Goal: Task Accomplishment & Management: Use online tool/utility

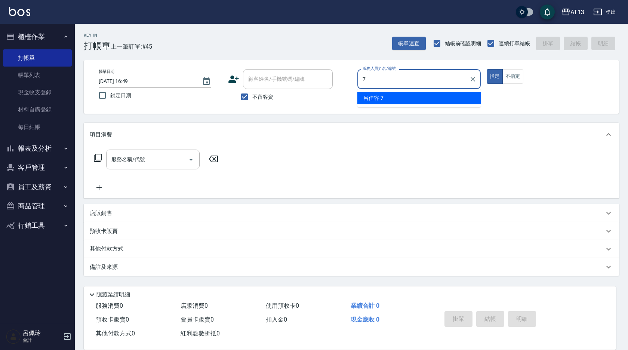
click at [421, 97] on div "[PERSON_NAME]-7" at bounding box center [419, 98] width 123 height 12
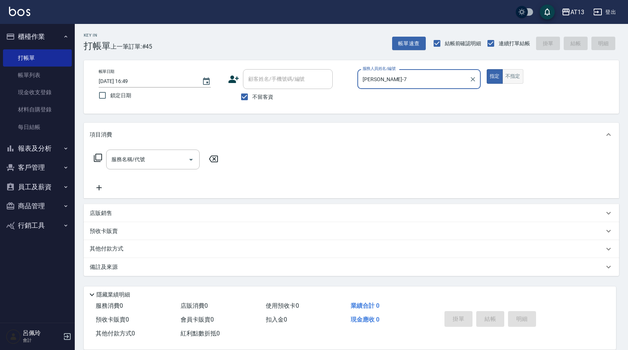
type input "[PERSON_NAME]-7"
click at [505, 72] on button "不指定" at bounding box center [513, 76] width 21 height 15
click at [171, 153] on input "服務名稱/代號" at bounding box center [148, 159] width 76 height 13
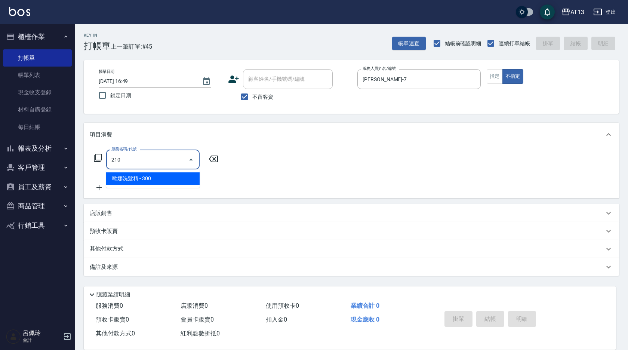
type input "歐娜洗髮精(210)"
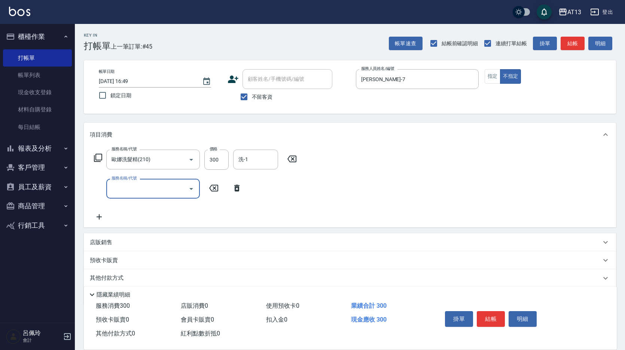
click at [393, 182] on div "服務名稱/代號 [PERSON_NAME]洗髮精(210) 服務名稱/代號 價格 300 價格 洗-1 洗-1 服務名稱/代號 服務名稱/代號" at bounding box center [350, 187] width 532 height 81
click at [248, 156] on input "洗-1" at bounding box center [255, 159] width 38 height 13
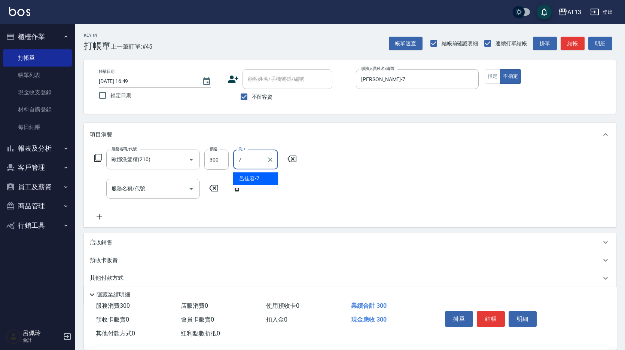
type input "[PERSON_NAME]-7"
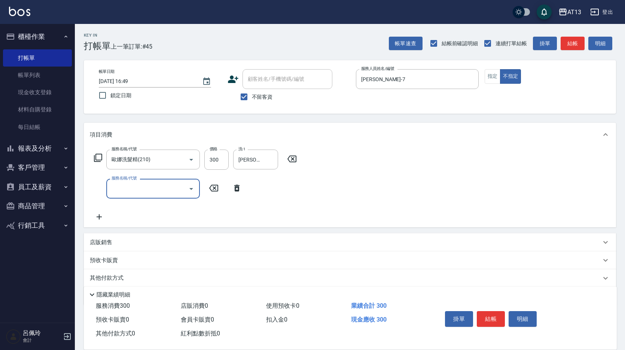
click at [387, 171] on div "服務名稱/代號 [PERSON_NAME]洗髮精(210) 服務名稱/代號 價格 300 價格 洗-1 [PERSON_NAME]-7 洗-1 服務名稱/代號…" at bounding box center [350, 187] width 532 height 81
click at [485, 314] on button "結帳" at bounding box center [490, 319] width 28 height 16
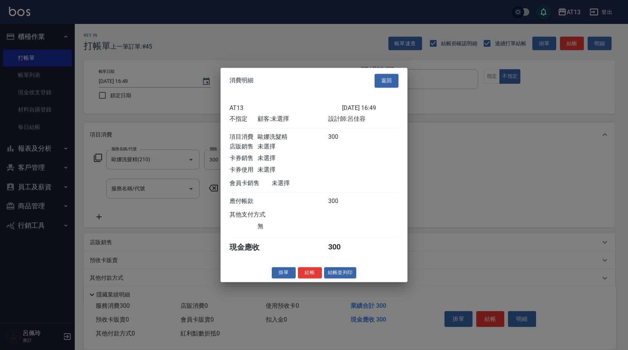
click at [313, 276] on button "結帳" at bounding box center [310, 273] width 24 height 12
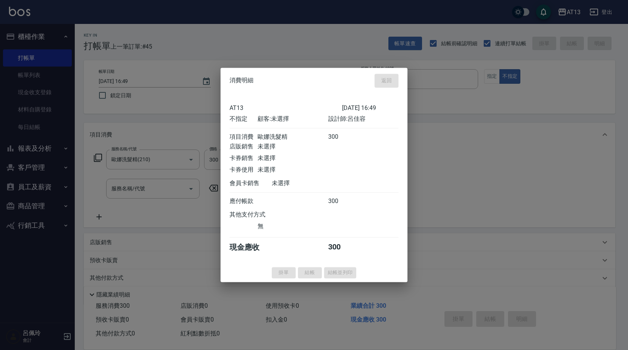
type input "[DATE] 17:33"
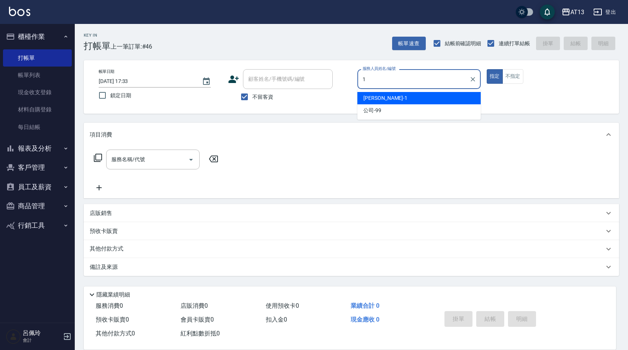
click at [364, 98] on span "[PERSON_NAME] -1" at bounding box center [386, 98] width 44 height 8
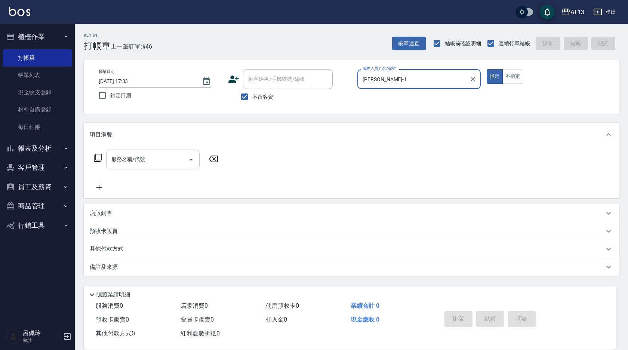
type input "[PERSON_NAME]-1"
click at [158, 159] on input "服務名稱/代號" at bounding box center [148, 159] width 76 height 13
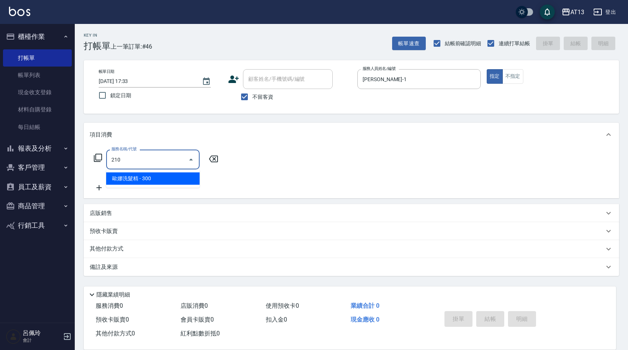
type input "歐娜洗髮精(210)"
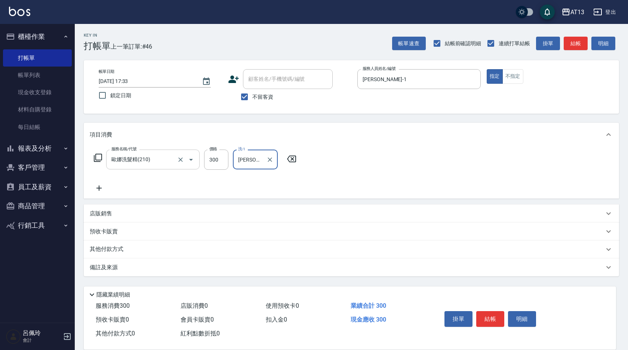
type input "[PERSON_NAME]-11"
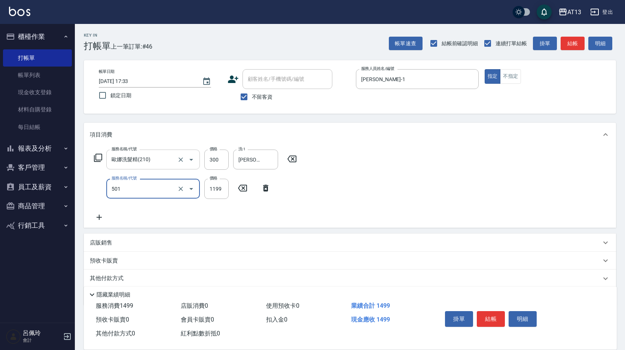
type input "染髮(501)"
type input "2200"
type input "[PERSON_NAME]-11"
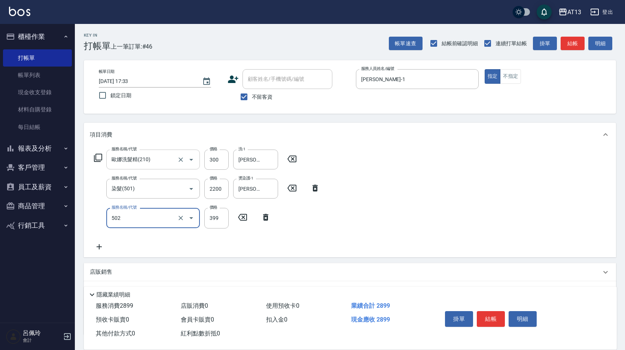
type input "挑染5束399(502)"
type input "2200"
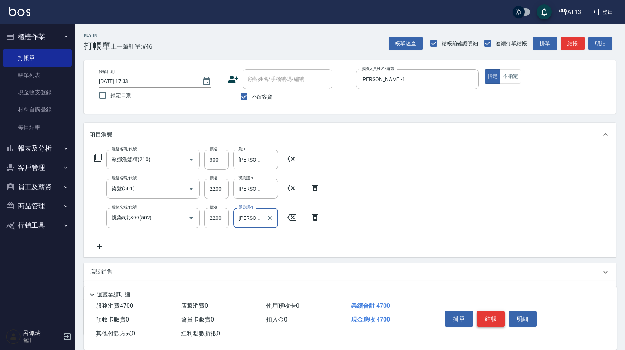
type input "[PERSON_NAME]-11"
click at [491, 319] on button "結帳" at bounding box center [490, 319] width 28 height 16
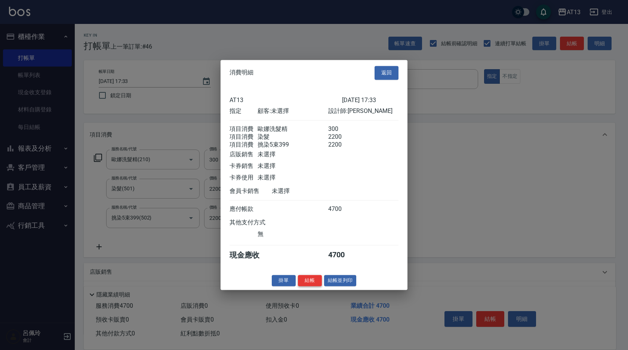
click at [310, 286] on button "結帳" at bounding box center [310, 281] width 24 height 12
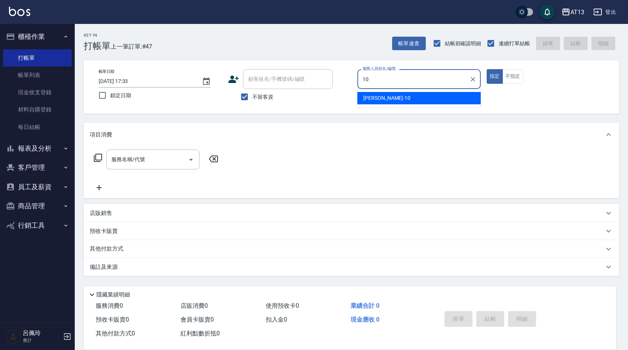
click at [370, 99] on span "[PERSON_NAME] -10" at bounding box center [387, 98] width 47 height 8
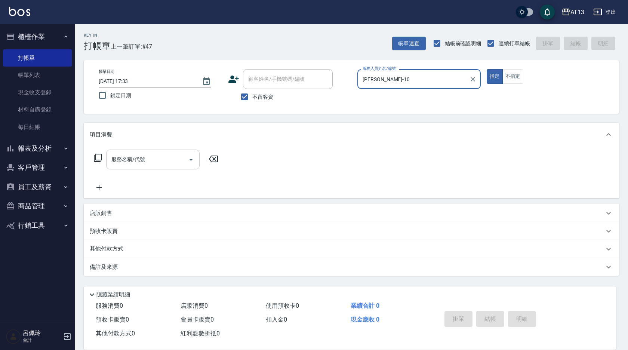
type input "[PERSON_NAME]-10"
click at [163, 155] on input "服務名稱/代號" at bounding box center [148, 159] width 76 height 13
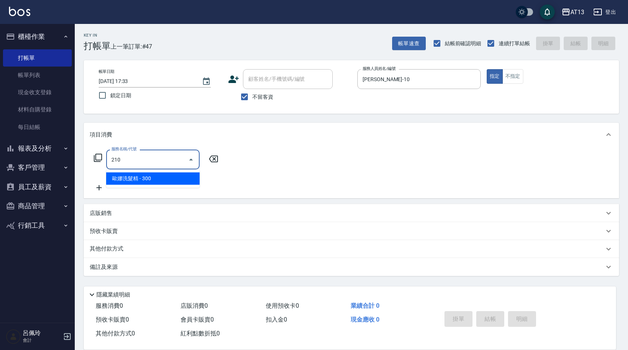
type input "歐娜洗髮精(210)"
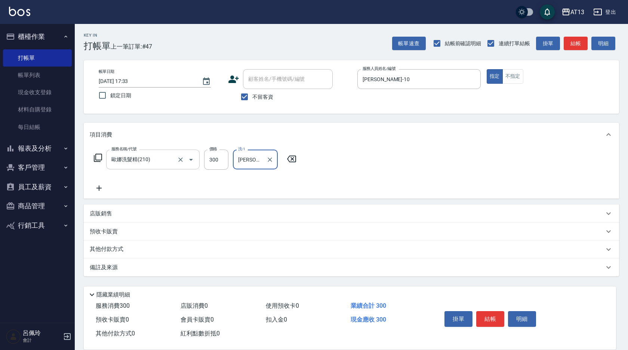
type input "[PERSON_NAME]-24"
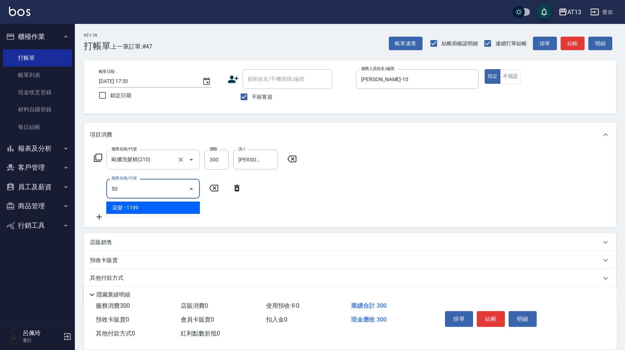
type input "501"
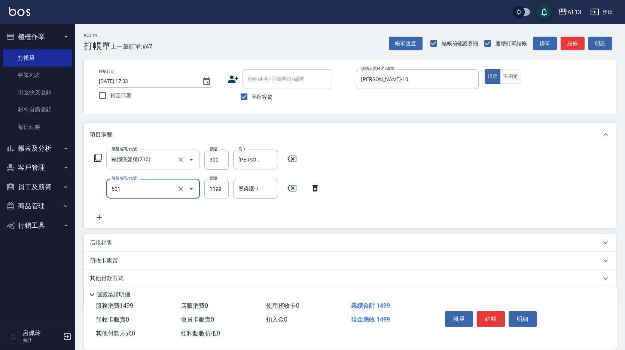
type input "染髮(501)"
type input "3000"
type input "[PERSON_NAME]-24"
click at [489, 312] on button "結帳" at bounding box center [490, 319] width 28 height 16
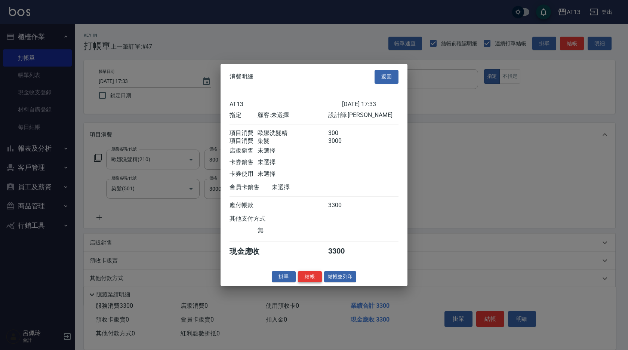
click at [312, 281] on button "結帳" at bounding box center [310, 277] width 24 height 12
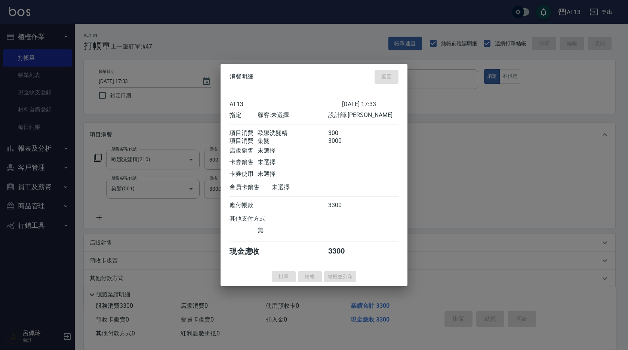
type input "[DATE] 17:34"
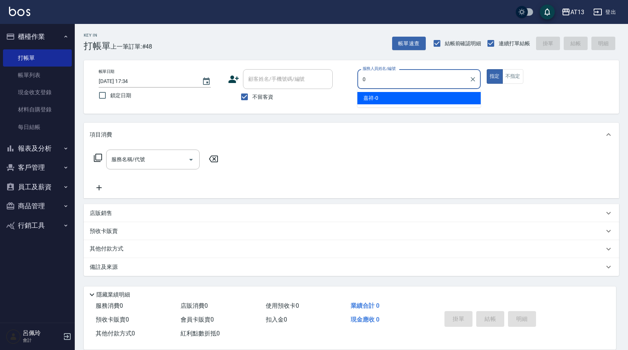
click at [377, 96] on span "嘉祥 -0" at bounding box center [371, 98] width 15 height 8
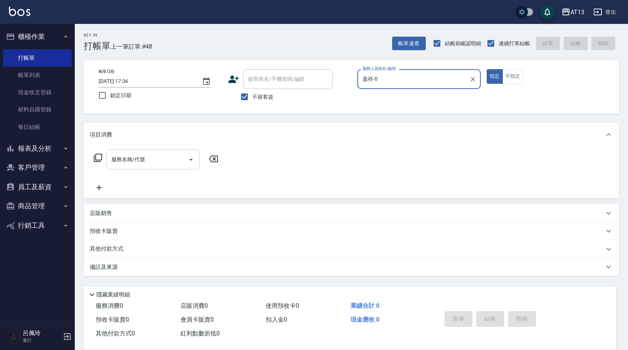
type input "嘉祥-0"
click at [146, 164] on input "服務名稱/代號" at bounding box center [148, 159] width 76 height 13
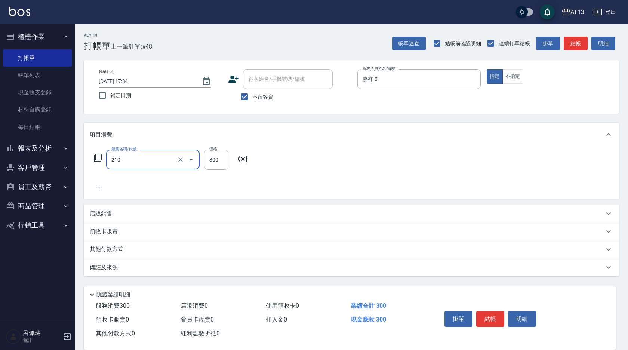
type input "歐娜洗髮精(210)"
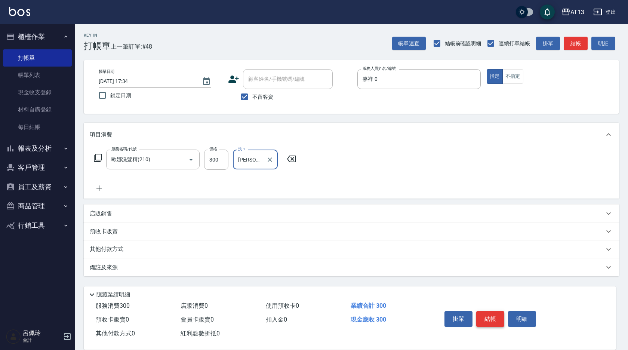
type input "[PERSON_NAME]-26"
click at [494, 315] on button "結帳" at bounding box center [490, 319] width 28 height 16
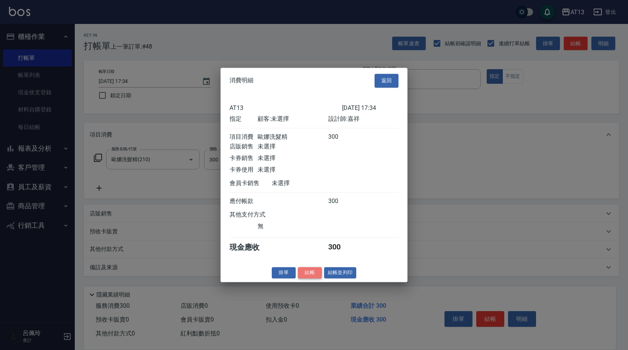
click at [321, 279] on button "結帳" at bounding box center [310, 273] width 24 height 12
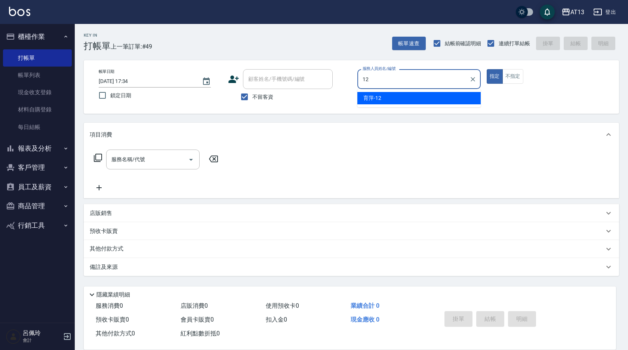
click at [411, 96] on div "育萍 -12" at bounding box center [419, 98] width 123 height 12
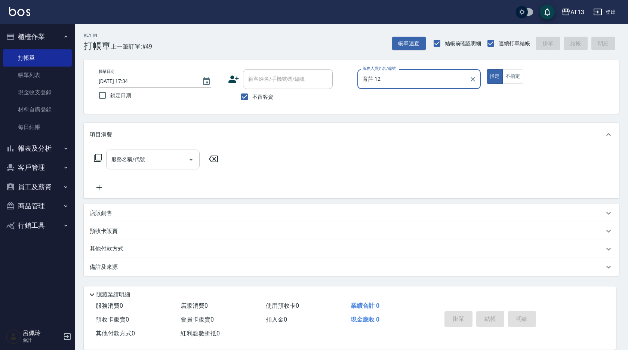
type input "育萍-12"
click at [164, 158] on input "服務名稱/代號" at bounding box center [148, 159] width 76 height 13
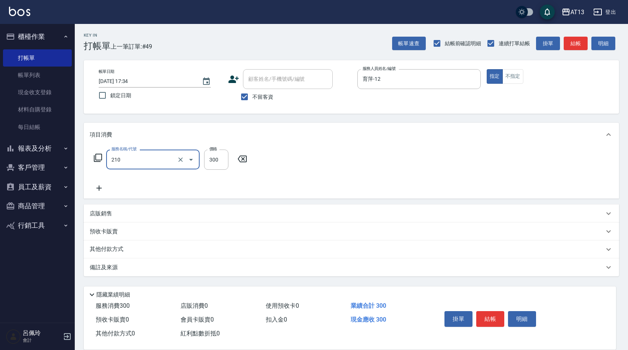
type input "歐娜洗髮精(210)"
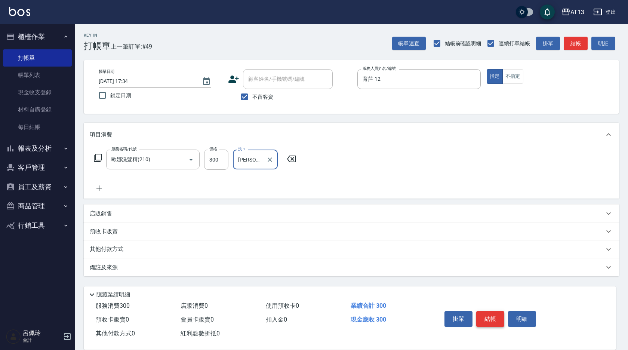
type input "[PERSON_NAME]-31"
click at [493, 315] on button "結帳" at bounding box center [490, 319] width 28 height 16
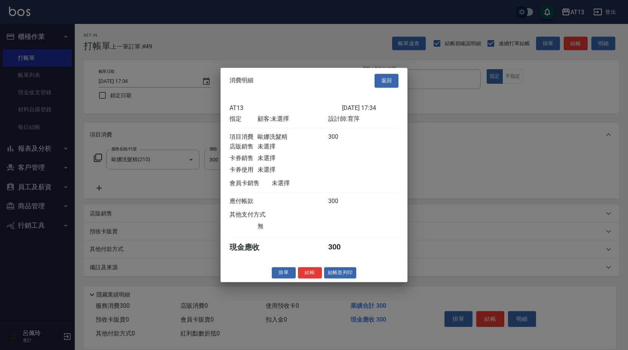
click at [310, 279] on button "結帳" at bounding box center [310, 273] width 24 height 12
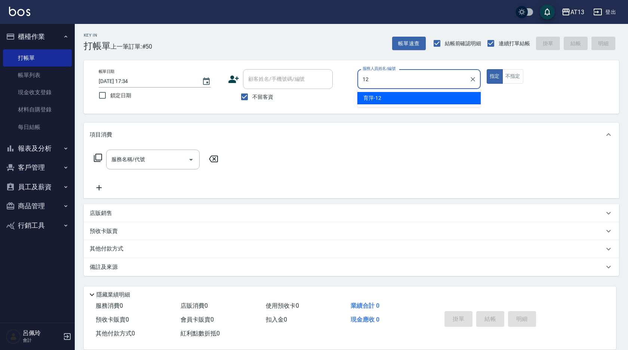
click at [376, 99] on span "育萍 -12" at bounding box center [373, 98] width 18 height 8
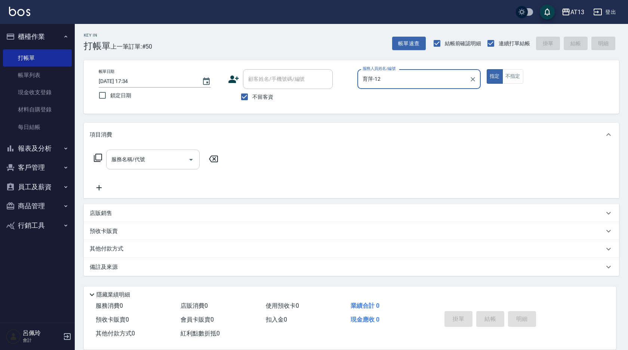
type input "育萍-12"
click at [150, 161] on input "服務名稱/代號" at bounding box center [148, 159] width 76 height 13
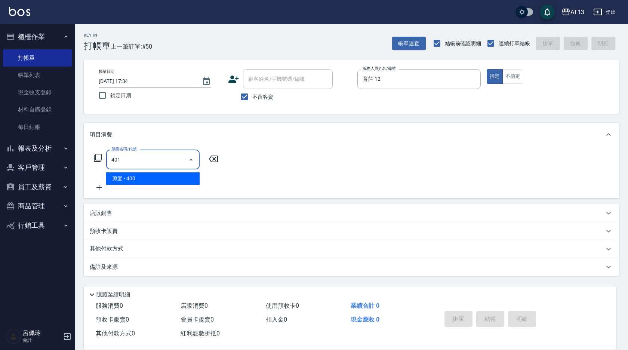
type input "剪髮(401)"
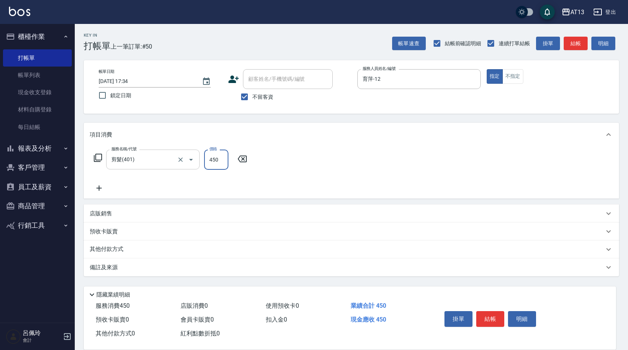
type input "450"
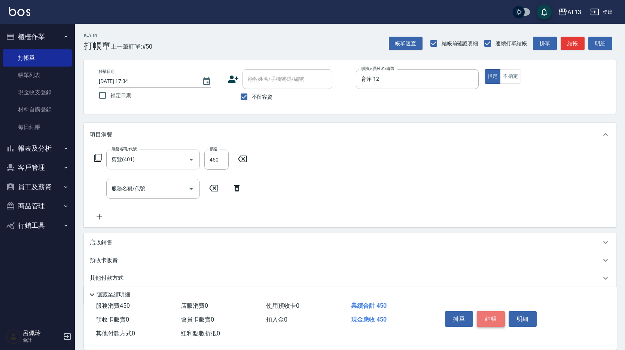
click at [493, 313] on button "結帳" at bounding box center [490, 319] width 28 height 16
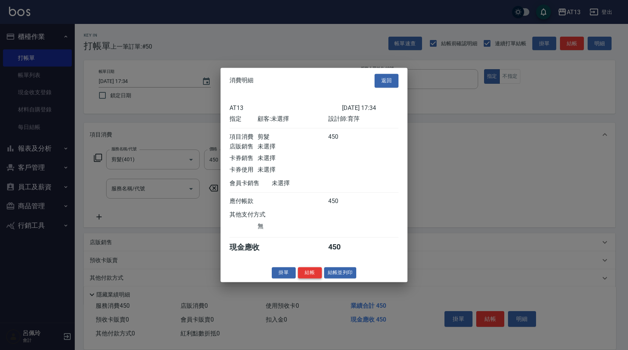
click at [310, 279] on button "結帳" at bounding box center [310, 273] width 24 height 12
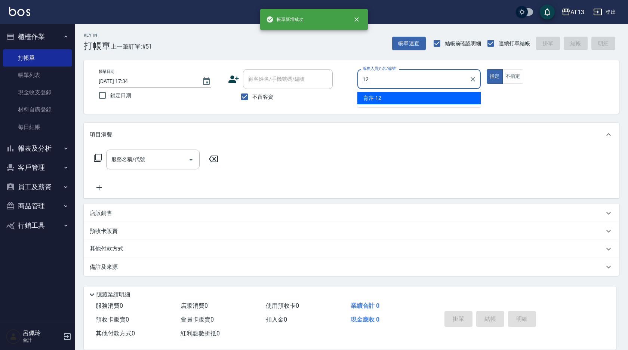
click at [407, 94] on div "育萍 -12" at bounding box center [419, 98] width 123 height 12
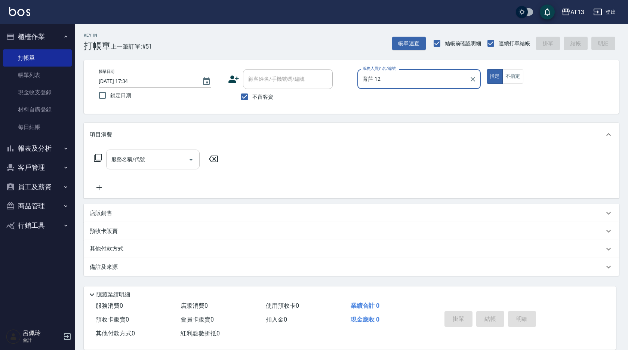
type input "育萍-12"
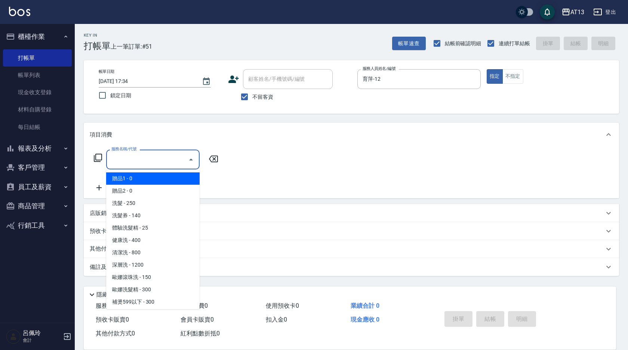
click at [182, 163] on input "服務名稱/代號" at bounding box center [148, 159] width 76 height 13
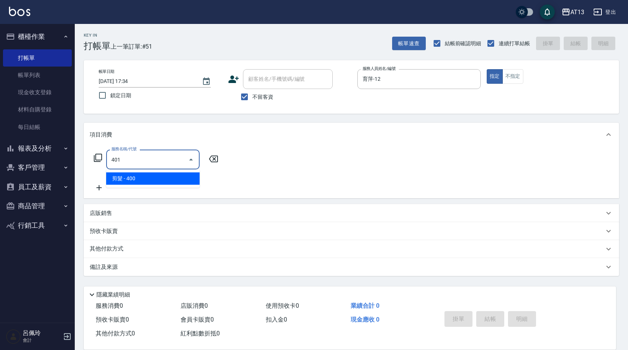
type input "剪髮(401)"
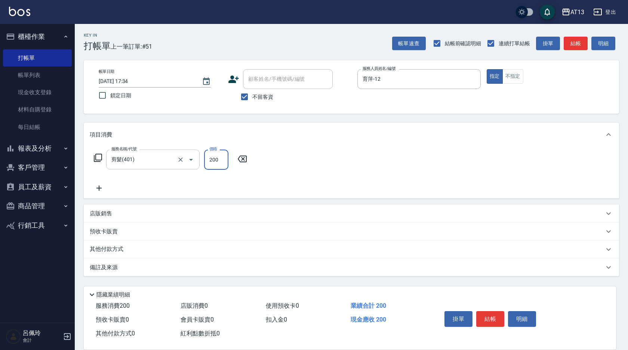
type input "200"
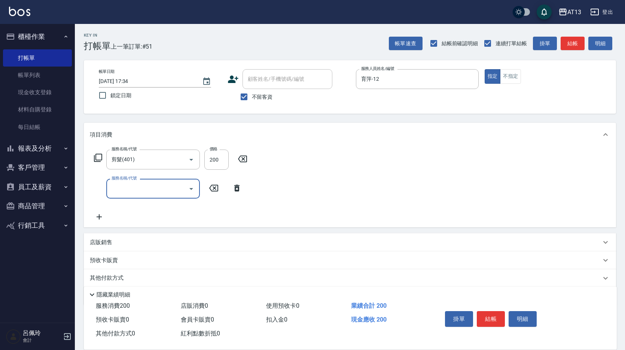
click at [317, 188] on div "服務名稱/代號 剪髮(401) 服務名稱/代號 價格 200 價格 服務名稱/代號 服務名稱/代號" at bounding box center [350, 187] width 532 height 81
click at [497, 318] on button "結帳" at bounding box center [490, 319] width 28 height 16
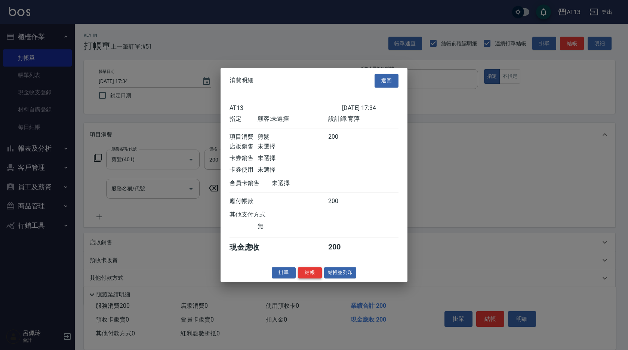
click at [309, 277] on button "結帳" at bounding box center [310, 273] width 24 height 12
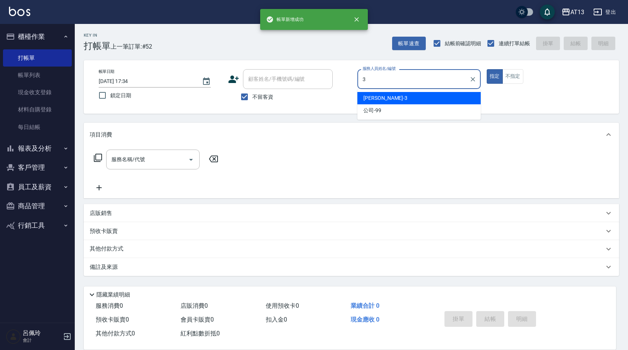
click at [367, 99] on span "[PERSON_NAME] -3" at bounding box center [386, 98] width 44 height 8
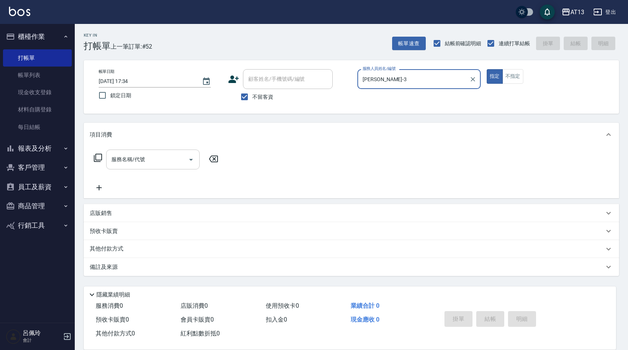
type input "[PERSON_NAME]-3"
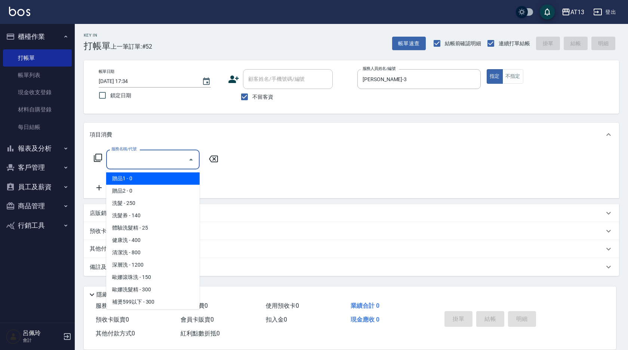
click at [131, 162] on input "服務名稱/代號" at bounding box center [148, 159] width 76 height 13
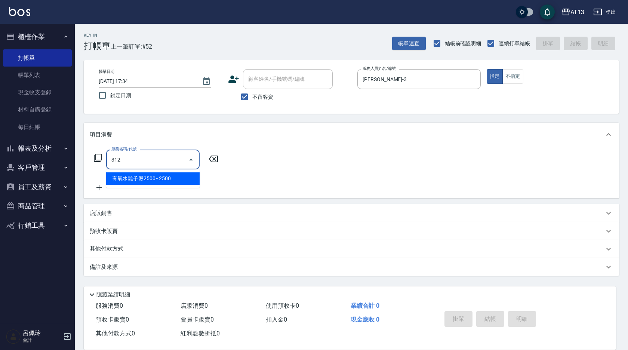
type input "有氧水離子燙2500(312)"
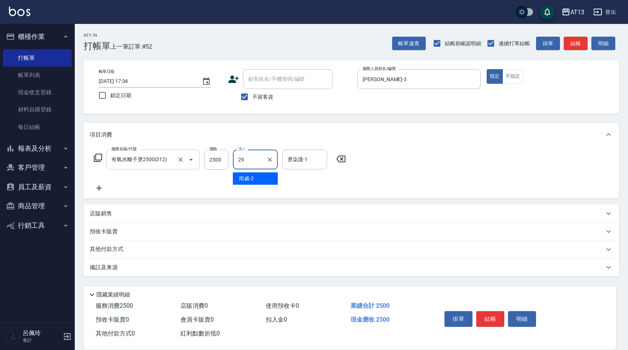
type input "妤宸-29"
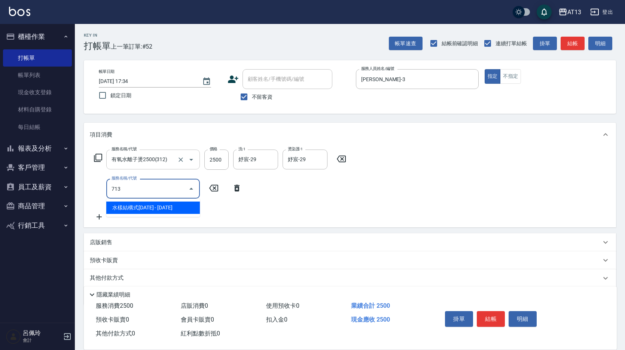
type input "水樣結構式1200(713)"
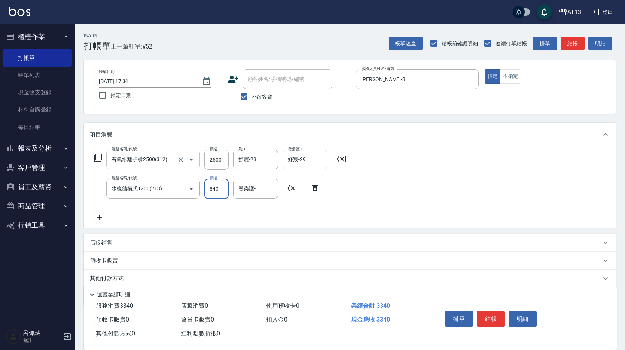
type input "840"
type input "妤宸-29"
click at [493, 316] on button "結帳" at bounding box center [490, 319] width 28 height 16
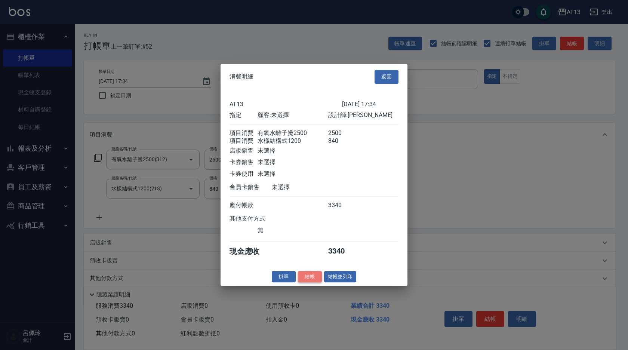
click at [309, 282] on button "結帳" at bounding box center [310, 277] width 24 height 12
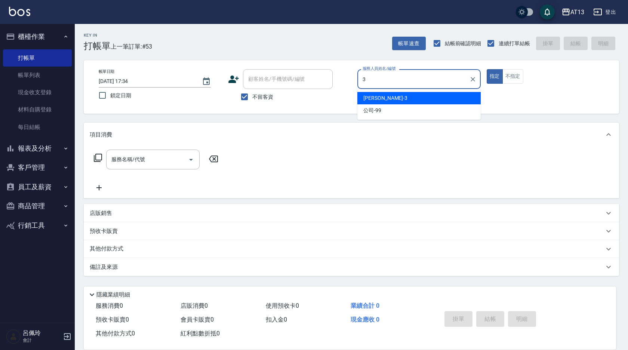
click at [378, 101] on span "[PERSON_NAME] -3" at bounding box center [386, 98] width 44 height 8
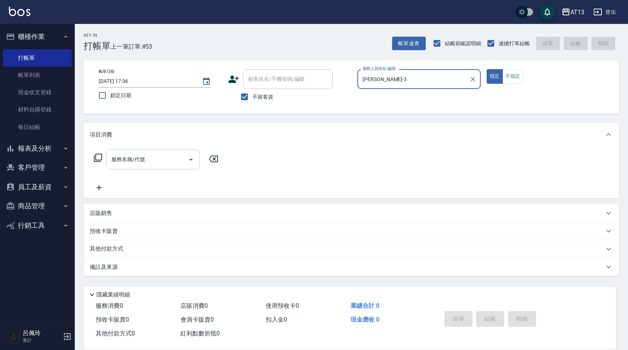
type input "[PERSON_NAME]-3"
click at [167, 156] on input "服務名稱/代號" at bounding box center [148, 159] width 76 height 13
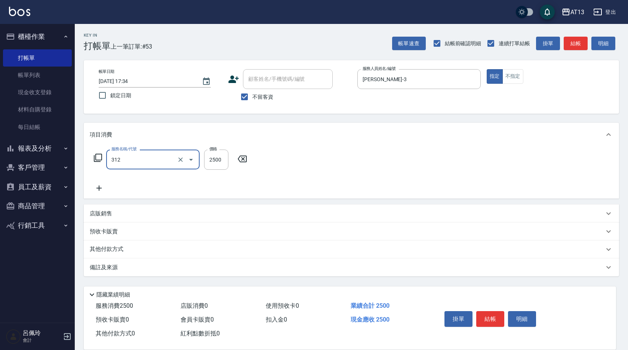
type input "有氧水離子燙2500(312)"
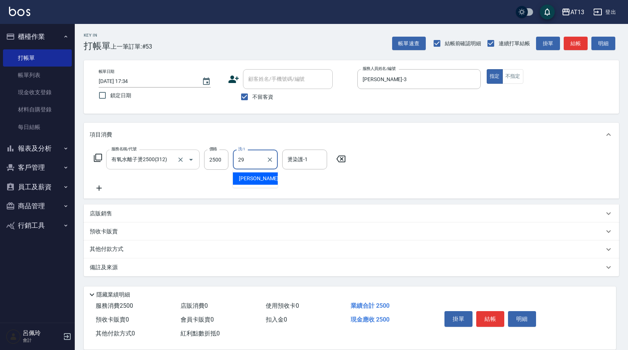
type input "妤宸-29"
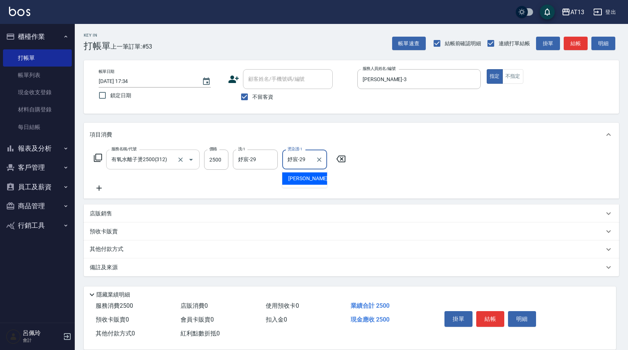
type input "妤宸-29"
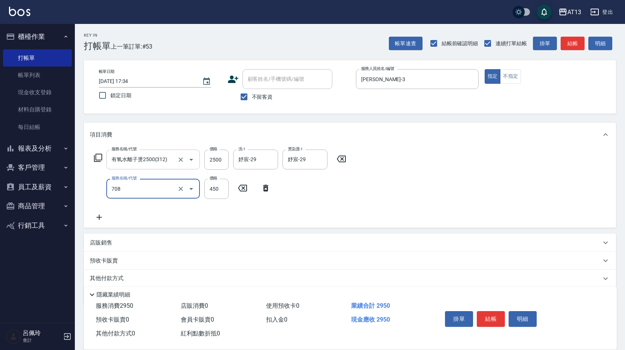
type input "松島舞鶴450(708)"
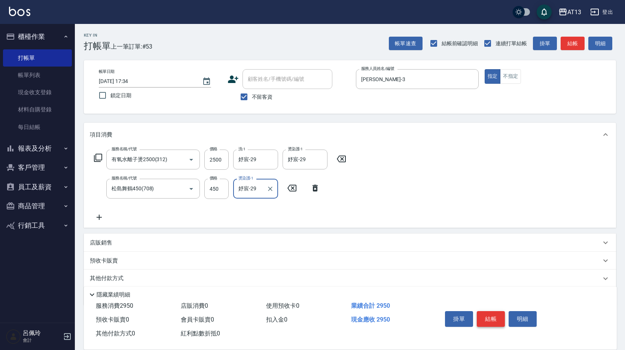
type input "妤宸-29"
click at [476, 309] on div "掛單 結帳 明細" at bounding box center [491, 320] width 98 height 24
click at [481, 317] on button "結帳" at bounding box center [490, 319] width 28 height 16
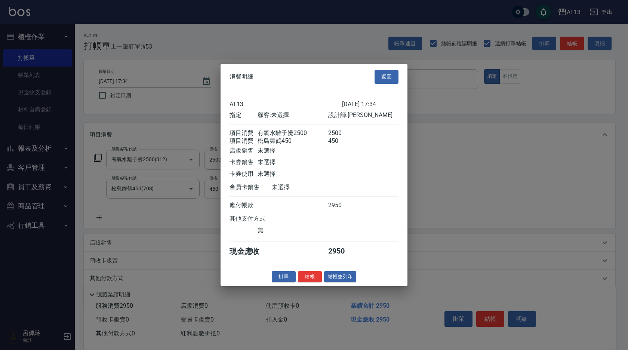
click at [306, 281] on button "結帳" at bounding box center [310, 277] width 24 height 12
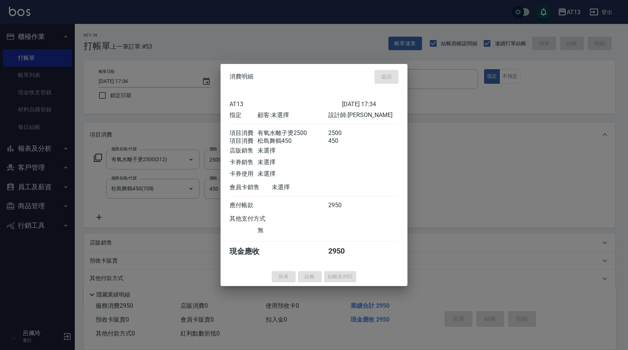
type input "[DATE] 17:35"
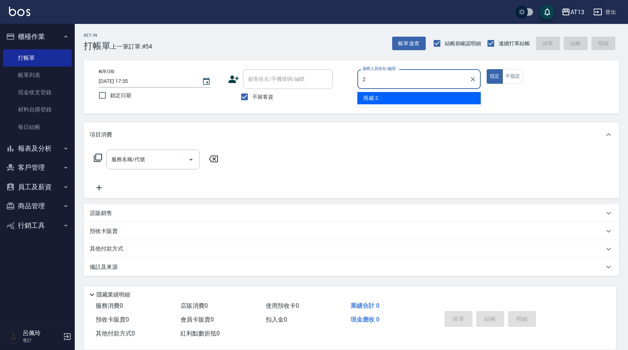
click at [373, 100] on span "雨威 -2" at bounding box center [371, 98] width 15 height 8
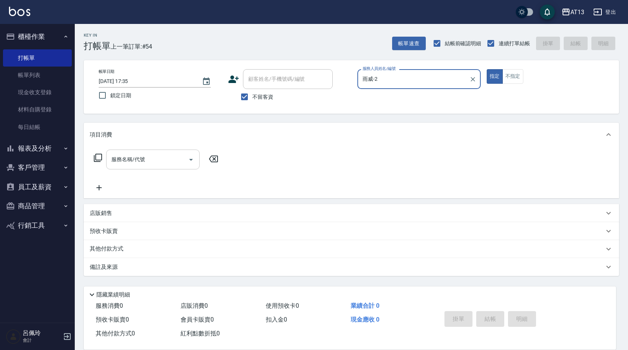
type input "雨威-2"
click at [160, 158] on input "服務名稱/代號" at bounding box center [148, 159] width 76 height 13
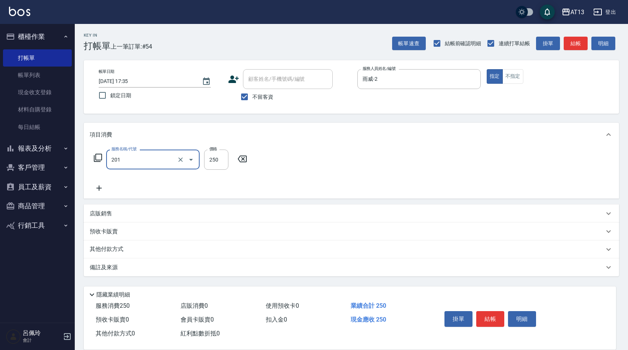
type input "洗髮(201)"
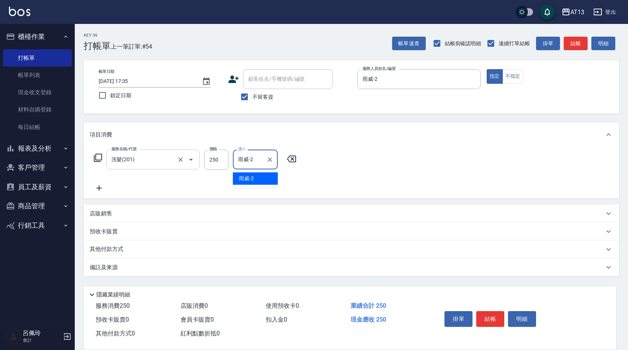
type input "雨威-2"
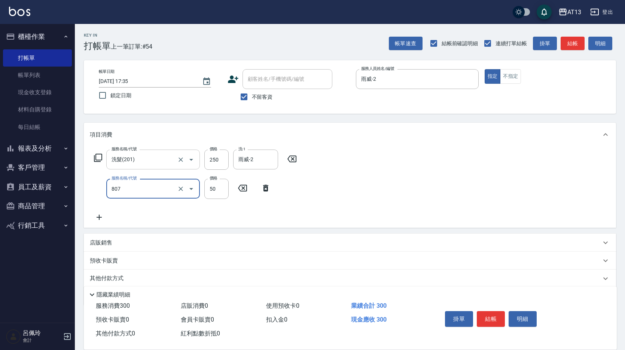
type input "TG護髮素(潤絲)(807)"
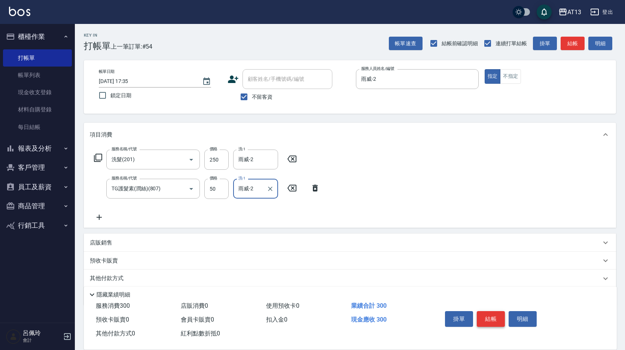
type input "雨威-2"
click at [493, 313] on button "結帳" at bounding box center [490, 319] width 28 height 16
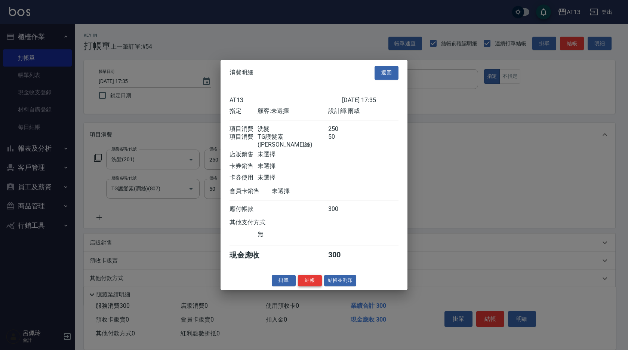
click at [309, 279] on button "結帳" at bounding box center [310, 281] width 24 height 12
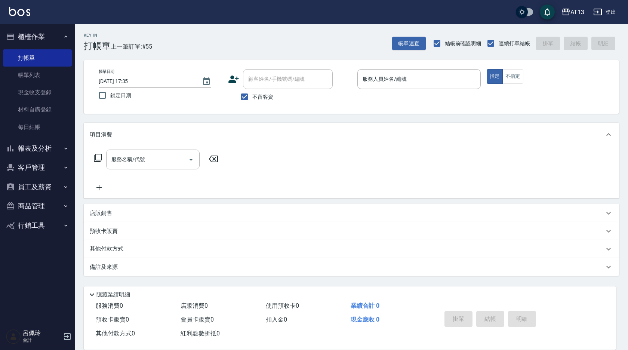
click at [300, 279] on div "Key In 打帳單 上一筆訂單:#55 帳單速查 結帳前確認明細 連續打單結帳 掛單 結帳 明細 帳單日期 [DATE] 17:35 鎖定日期 顧客姓名/手…" at bounding box center [352, 186] width 554 height 324
click at [369, 78] on input "服務人員姓名/編號" at bounding box center [419, 79] width 117 height 13
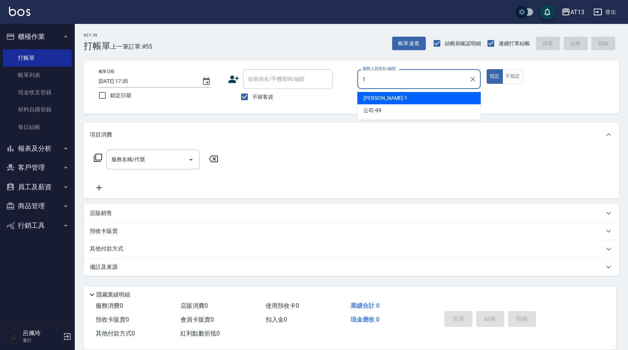
click at [395, 100] on div "[PERSON_NAME] -1" at bounding box center [419, 98] width 123 height 12
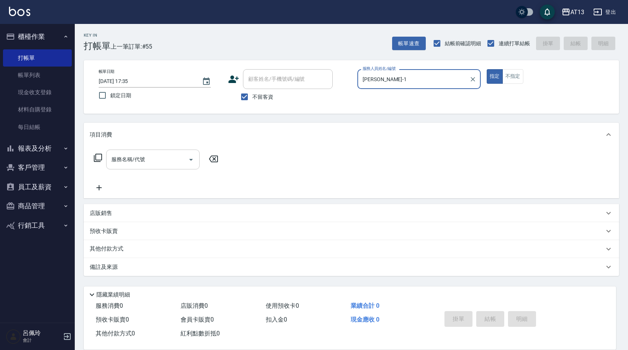
type input "[PERSON_NAME]-1"
click at [177, 155] on input "服務名稱/代號" at bounding box center [148, 159] width 76 height 13
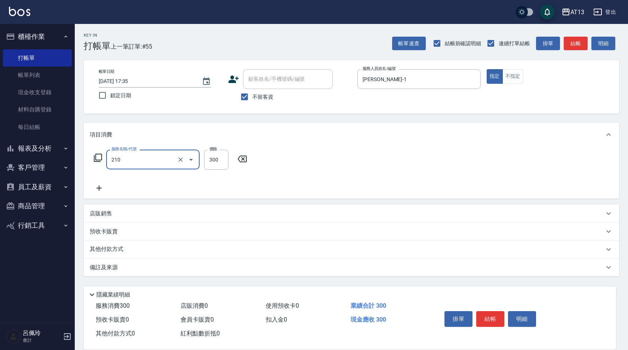
type input "歐娜洗髮精(210)"
type input "[PERSON_NAME]-11"
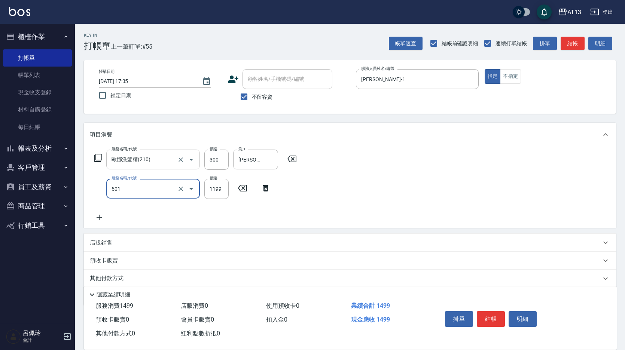
type input "染髮(501)"
type input "1800"
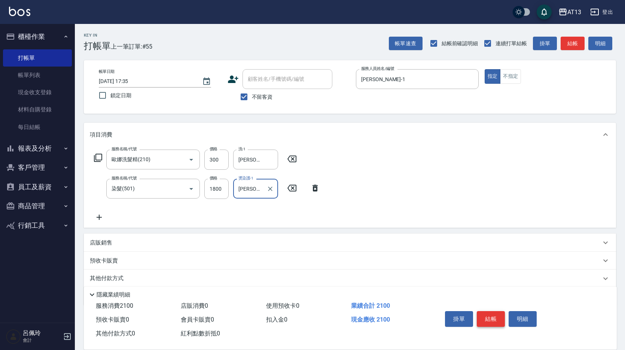
type input "[PERSON_NAME]-11"
click at [493, 317] on button "結帳" at bounding box center [490, 319] width 28 height 16
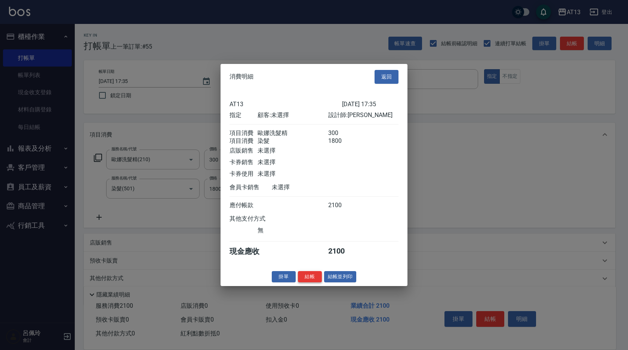
click at [311, 281] on button "結帳" at bounding box center [310, 277] width 24 height 12
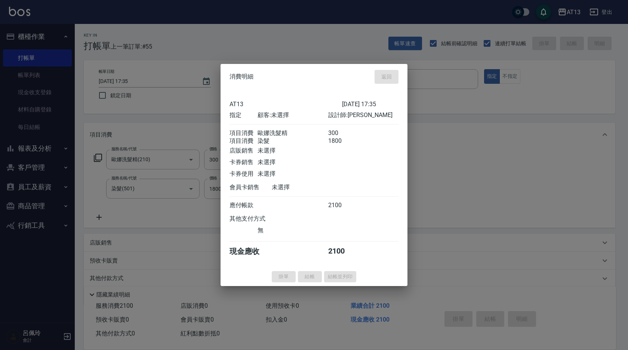
type input "[DATE] 17:49"
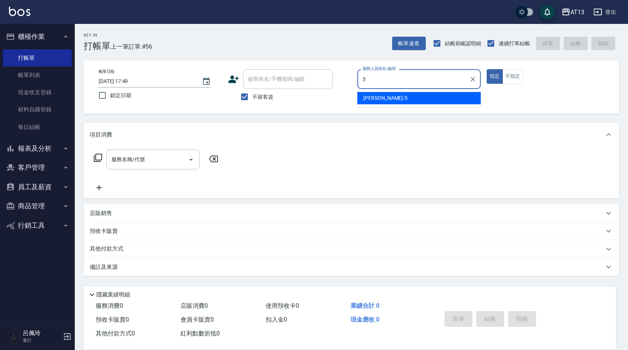
click at [381, 95] on span "[PERSON_NAME] -5" at bounding box center [386, 98] width 44 height 8
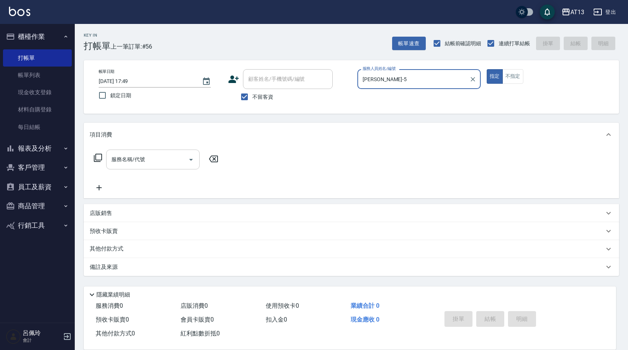
type input "[PERSON_NAME]-5"
click at [174, 156] on input "服務名稱/代號" at bounding box center [148, 159] width 76 height 13
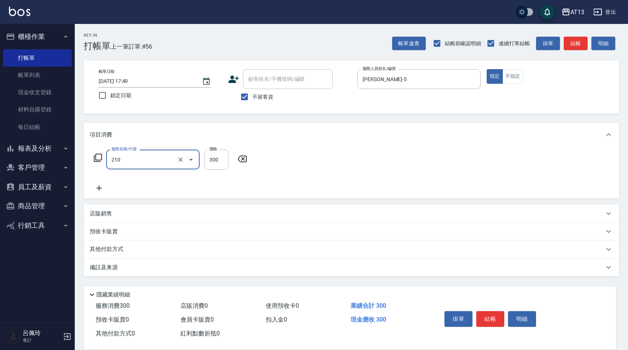
type input "歐娜洗髮精(210)"
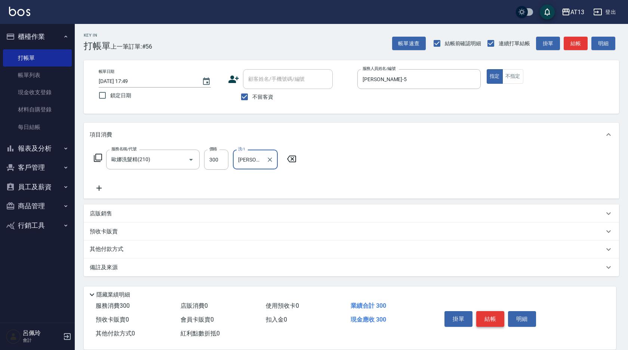
type input "[PERSON_NAME]-5"
click at [499, 311] on button "結帳" at bounding box center [490, 319] width 28 height 16
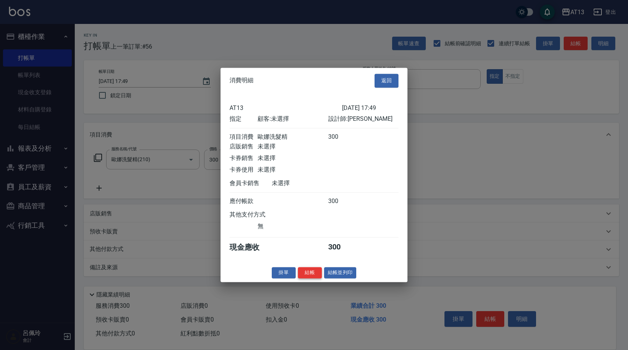
click at [313, 279] on button "結帳" at bounding box center [310, 273] width 24 height 12
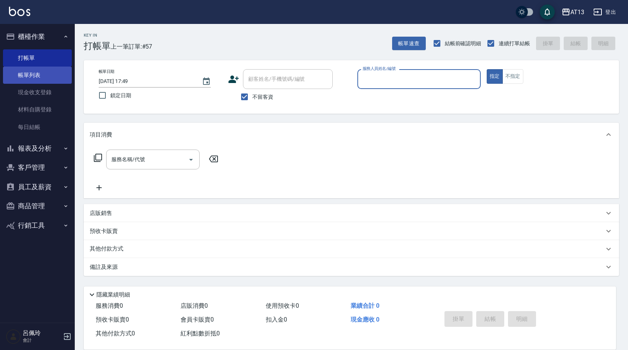
click at [29, 78] on link "帳單列表" at bounding box center [37, 75] width 69 height 17
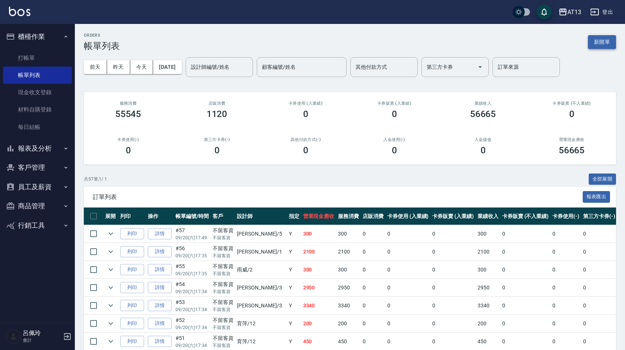
click at [598, 44] on button "新開單" at bounding box center [602, 42] width 28 height 14
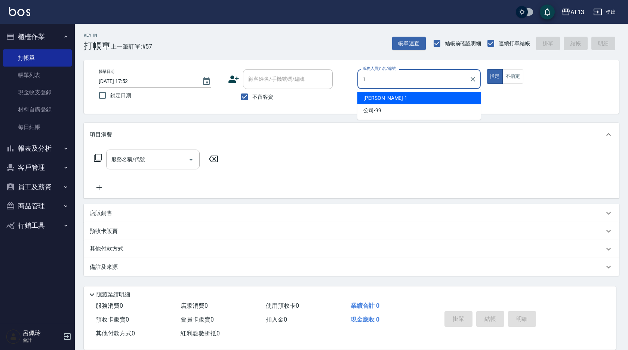
click at [436, 96] on div "[PERSON_NAME] -1" at bounding box center [419, 98] width 123 height 12
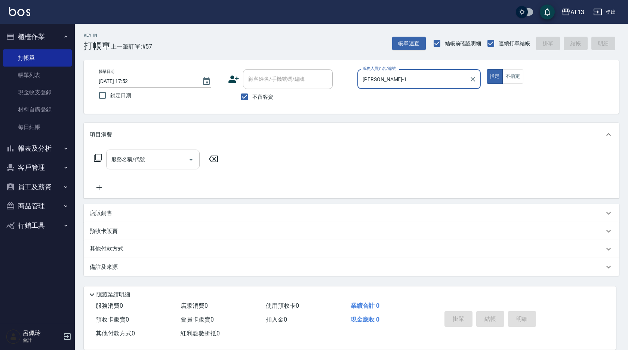
type input "[PERSON_NAME]-1"
click at [157, 157] on input "服務名稱/代號" at bounding box center [148, 159] width 76 height 13
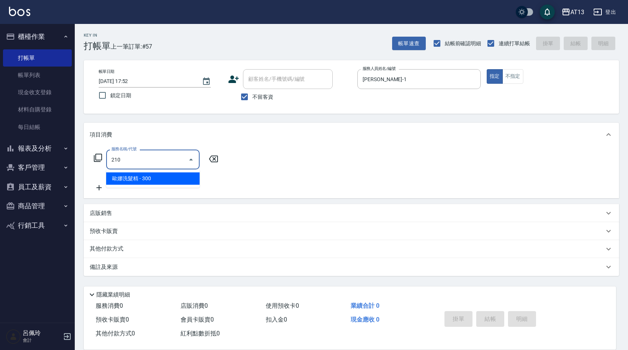
type input "歐娜洗髮精(210)"
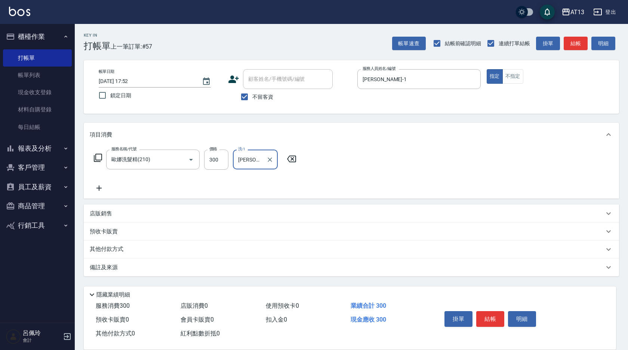
type input "[PERSON_NAME]-11"
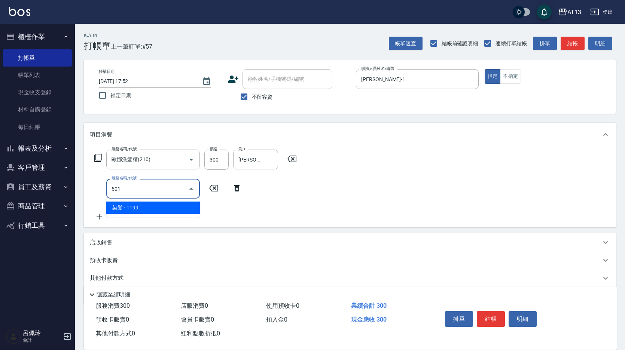
type input "染髮(501)"
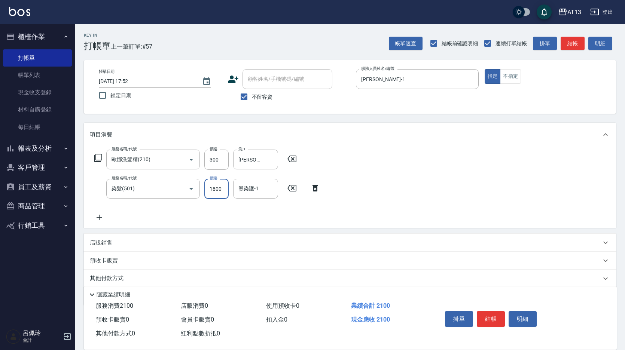
type input "1800"
type input "[PERSON_NAME]-11"
click at [503, 315] on button "結帳" at bounding box center [490, 319] width 28 height 16
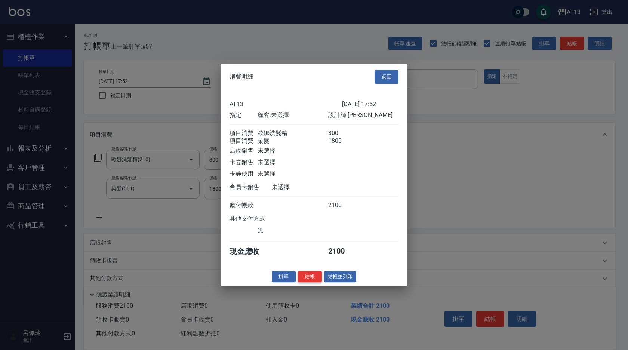
click at [316, 282] on button "結帳" at bounding box center [310, 277] width 24 height 12
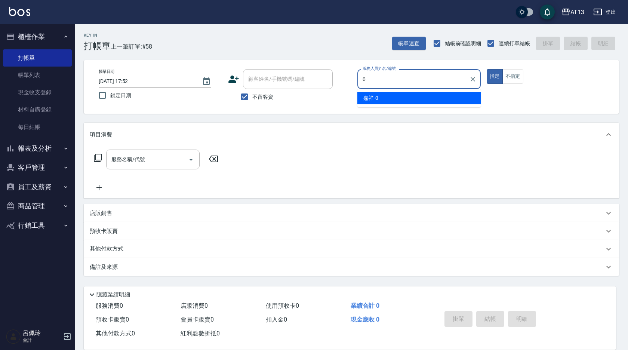
click at [371, 95] on span "嘉祥 -0" at bounding box center [371, 98] width 15 height 8
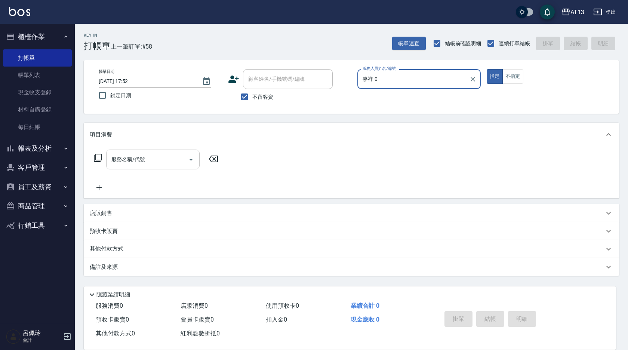
type input "嘉祥-0"
click at [151, 157] on input "服務名稱/代號" at bounding box center [148, 159] width 76 height 13
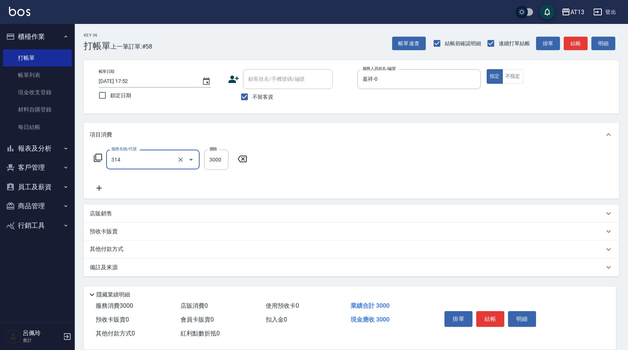
type input "CYA水質感2500UP(314)"
type input "2975"
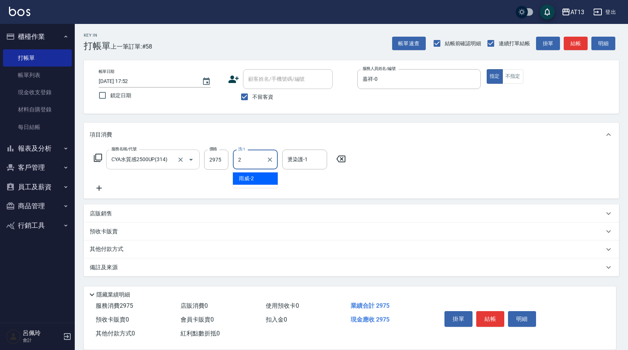
type input "雨威-2"
click at [107, 250] on p "其他付款方式" at bounding box center [108, 249] width 37 height 8
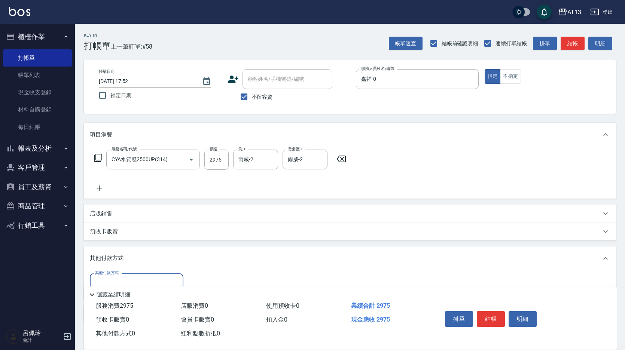
scroll to position [37, 0]
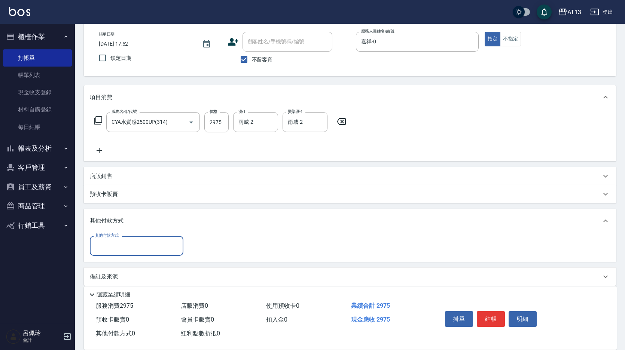
click at [122, 246] on input "其他付款方式" at bounding box center [136, 245] width 87 height 13
click at [125, 267] on span "名留集團消費禮券" at bounding box center [137, 265] width 94 height 12
type input "名留集團消費禮券"
click at [203, 254] on input "0" at bounding box center [216, 246] width 56 height 20
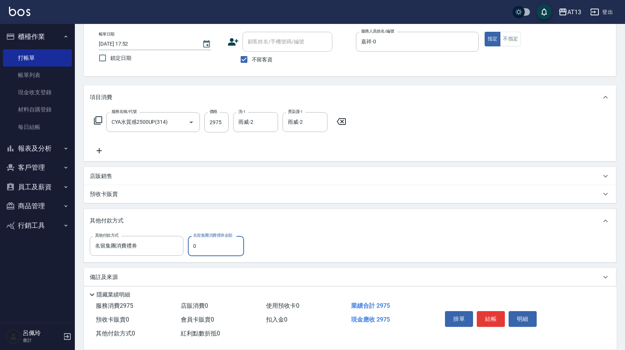
click at [203, 254] on input "0" at bounding box center [216, 246] width 56 height 20
type input "500"
click at [316, 246] on div "其他付款方式 名留集團消費禮券 其他付款方式 名留集團消費禮券金額 500 名留集團消費禮券金額" at bounding box center [350, 246] width 520 height 20
click at [490, 315] on button "結帳" at bounding box center [490, 319] width 28 height 16
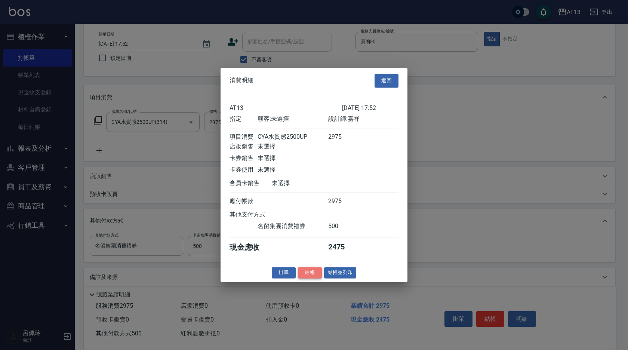
click at [317, 276] on button "結帳" at bounding box center [310, 273] width 24 height 12
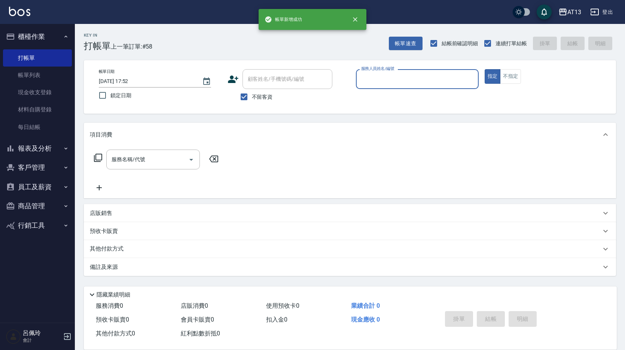
scroll to position [0, 0]
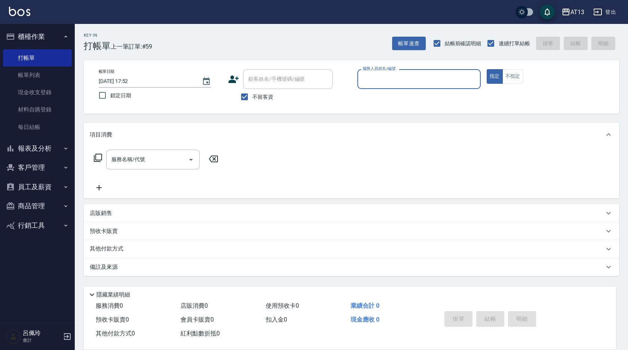
click at [487, 69] on button "指定" at bounding box center [495, 76] width 16 height 15
type button "true"
click at [372, 79] on div "服務人員姓名/編號 服務人員姓名/編號" at bounding box center [419, 79] width 123 height 20
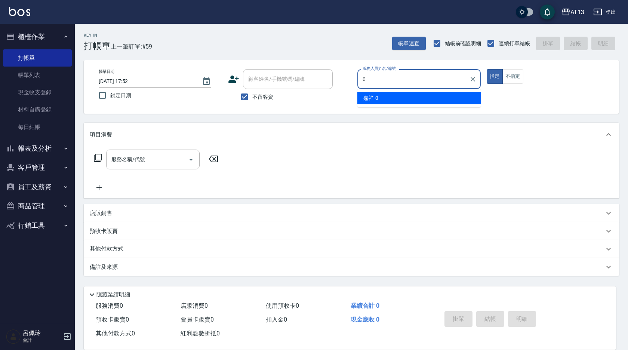
click at [391, 96] on div "嘉祥 -0" at bounding box center [419, 98] width 123 height 12
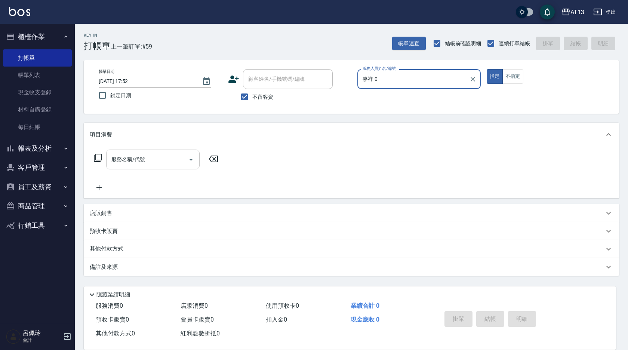
type input "嘉祥-0"
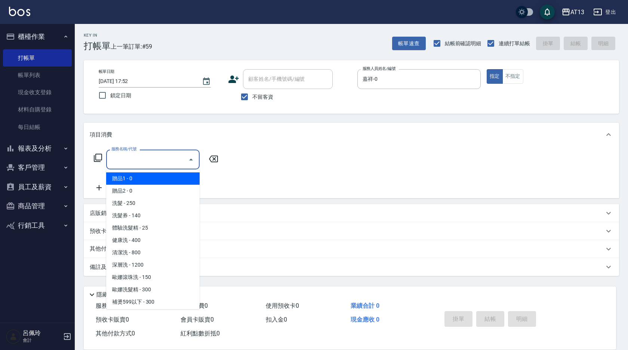
drag, startPoint x: 160, startPoint y: 159, endPoint x: 155, endPoint y: 160, distance: 4.9
click at [158, 160] on input "服務名稱/代號" at bounding box center [148, 159] width 76 height 13
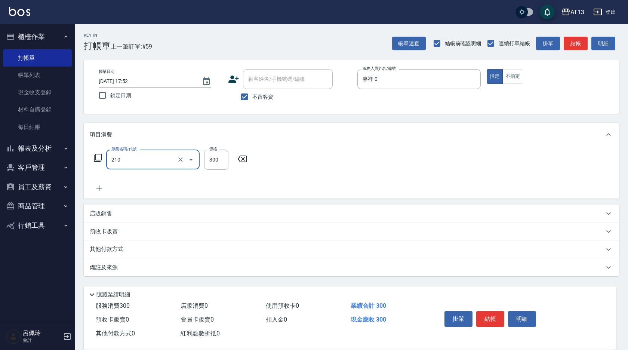
type input "歐娜洗髮精(210)"
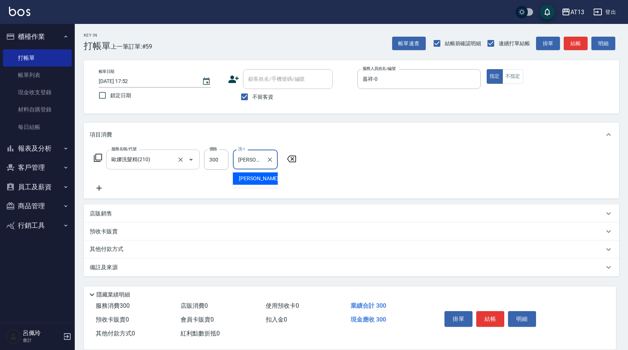
type input "[PERSON_NAME]-26"
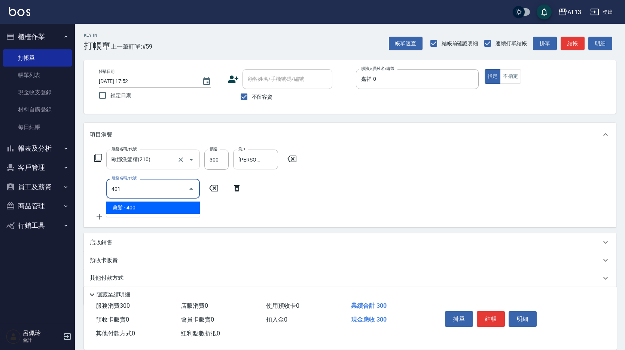
type input "剪髮(401)"
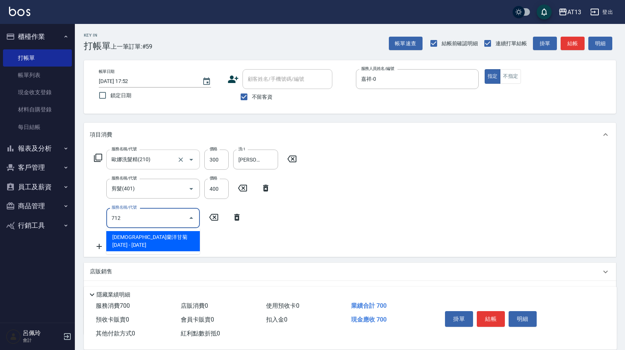
type input "伊蘭洋甘菊1000(712)"
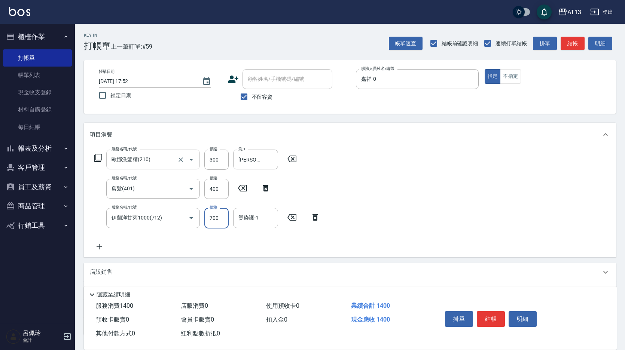
type input "700"
type input "[PERSON_NAME]-26"
drag, startPoint x: 489, startPoint y: 311, endPoint x: 483, endPoint y: 315, distance: 7.3
click at [489, 311] on button "結帳" at bounding box center [490, 319] width 28 height 16
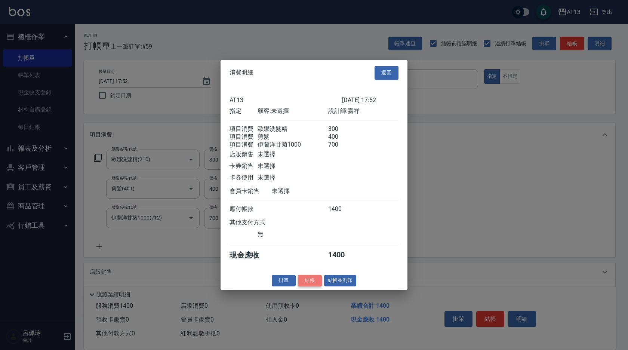
click at [311, 286] on button "結帳" at bounding box center [310, 281] width 24 height 12
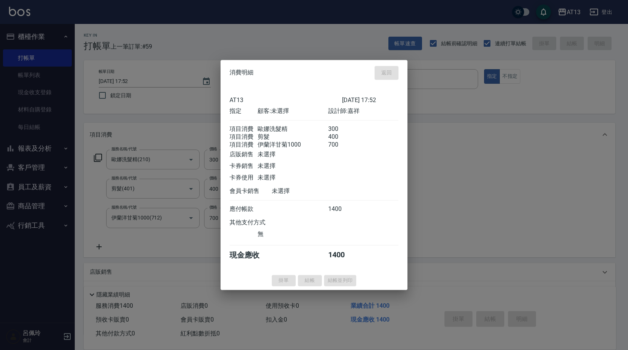
type input "[DATE] 18:26"
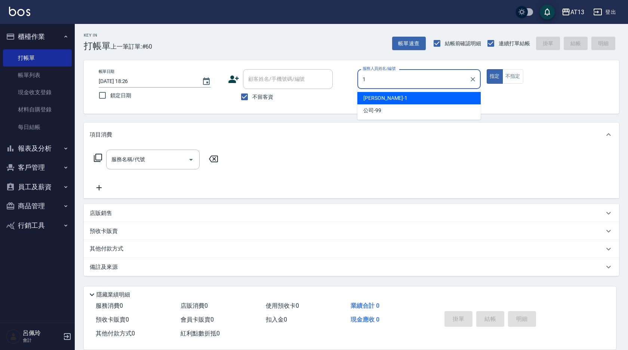
click at [385, 100] on div "[PERSON_NAME] -1" at bounding box center [419, 98] width 123 height 12
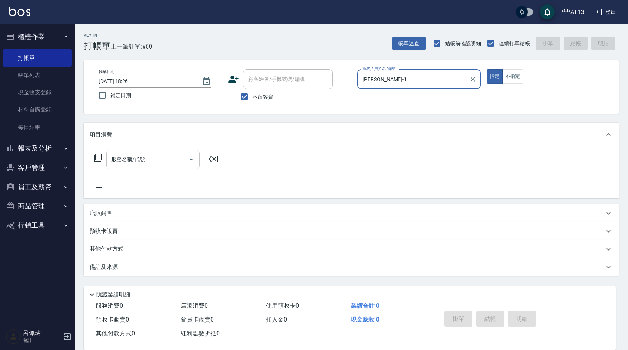
click at [166, 151] on div "服務名稱/代號" at bounding box center [153, 160] width 94 height 20
type input "[PERSON_NAME]-1"
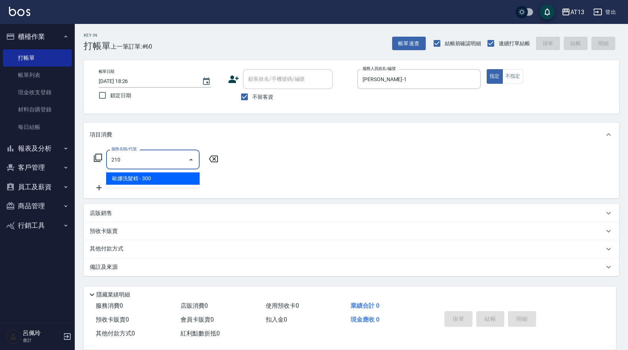
type input "歐娜洗髮精(210)"
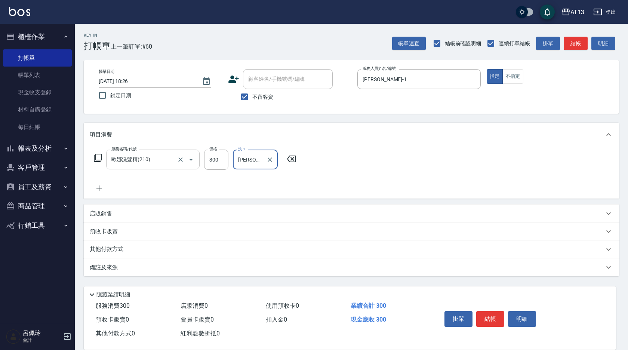
type input "[PERSON_NAME]-11"
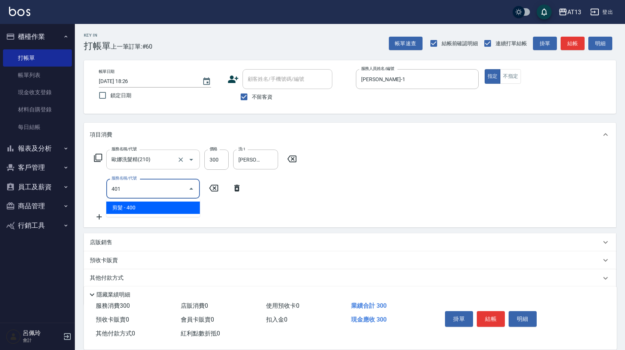
type input "剪髮(401)"
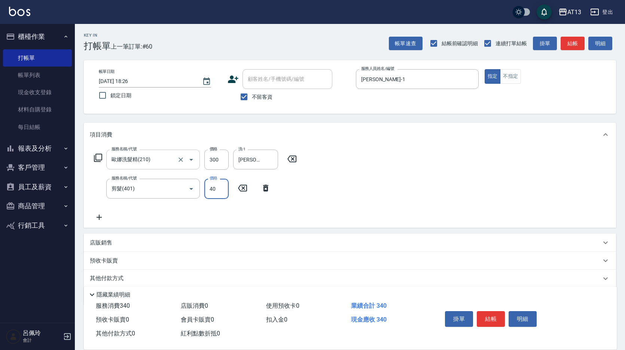
type input "400"
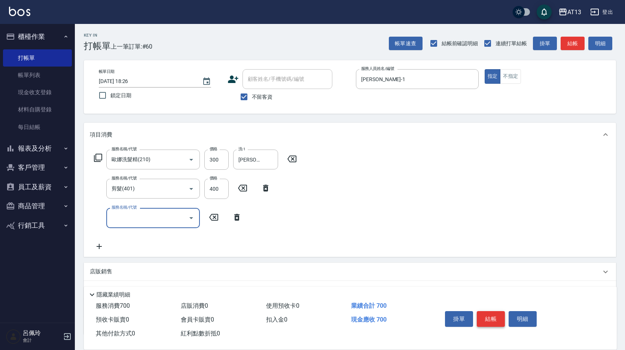
click at [494, 311] on button "結帳" at bounding box center [490, 319] width 28 height 16
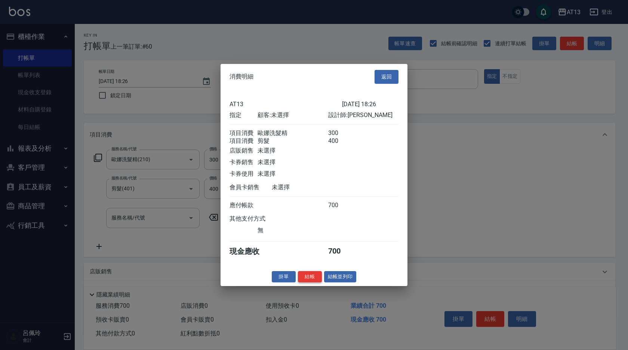
click at [311, 281] on button "結帳" at bounding box center [310, 277] width 24 height 12
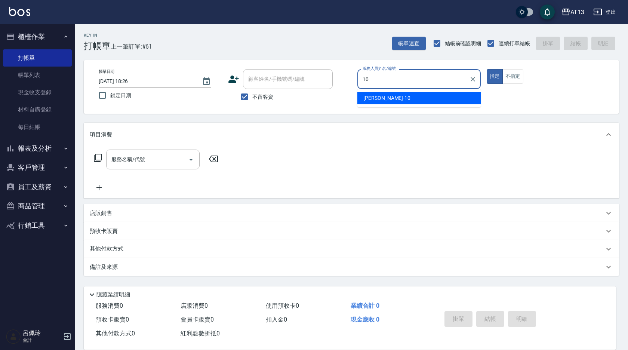
click at [404, 97] on div "[PERSON_NAME] -10" at bounding box center [419, 98] width 123 height 12
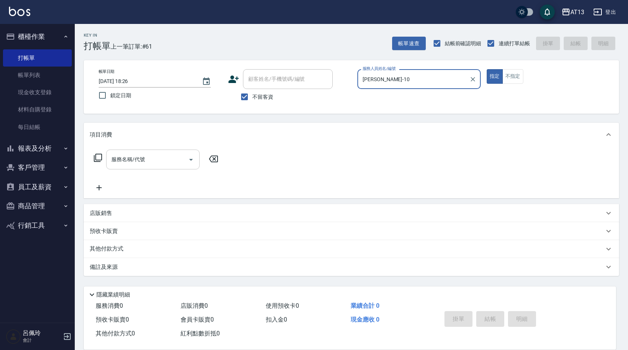
type input "[PERSON_NAME]-10"
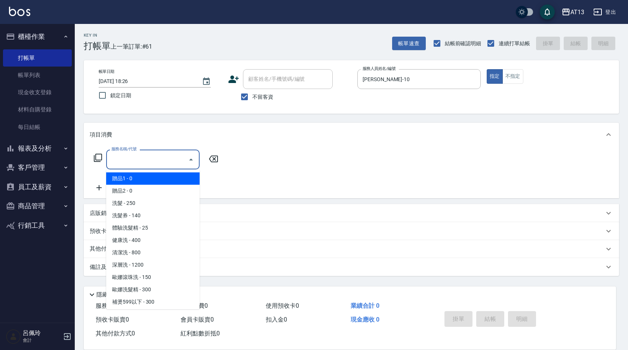
click at [142, 164] on input "服務名稱/代號" at bounding box center [148, 159] width 76 height 13
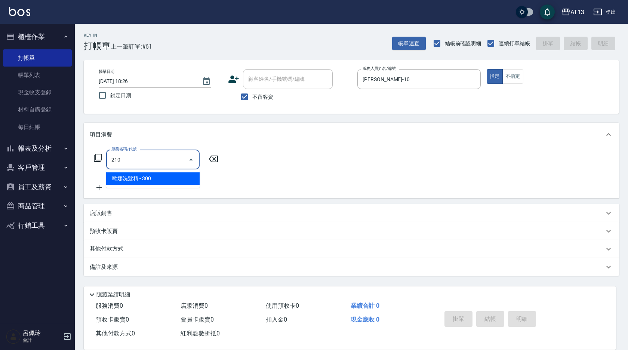
type input "歐娜洗髮精(210)"
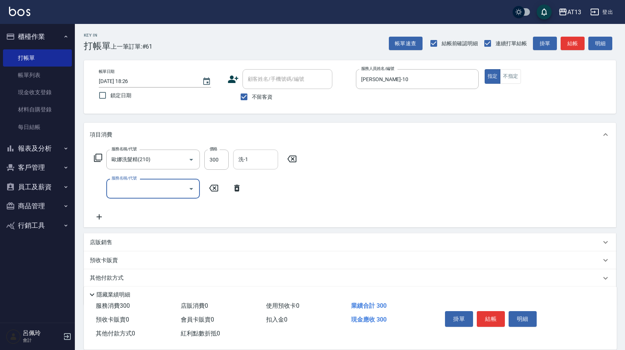
click at [271, 162] on input "洗-1" at bounding box center [255, 159] width 38 height 13
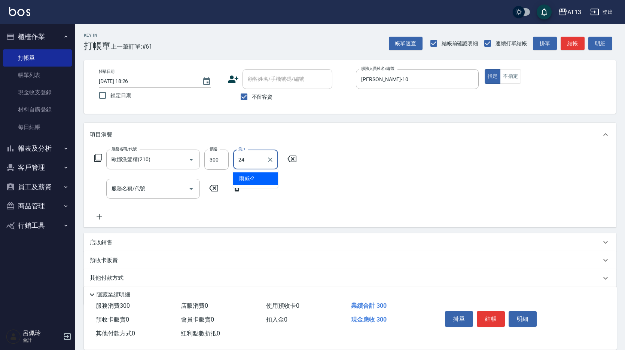
type input "[PERSON_NAME]-24"
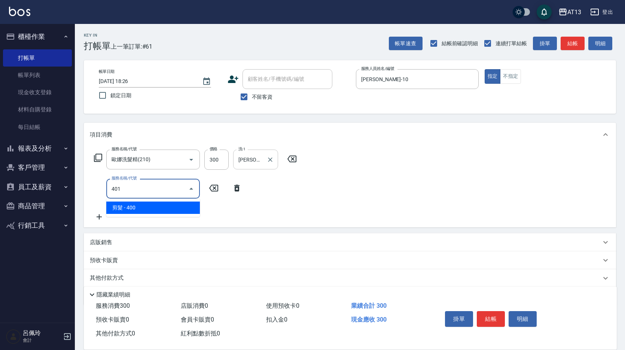
type input "剪髮(401)"
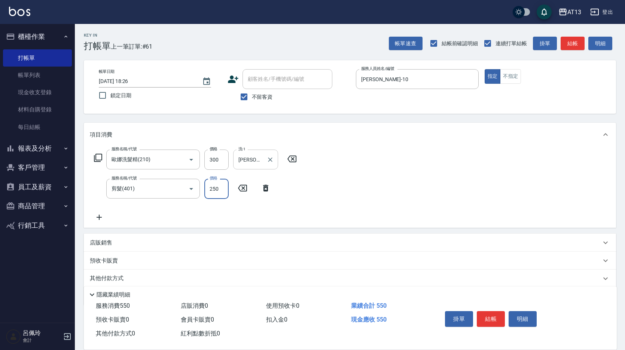
type input "250"
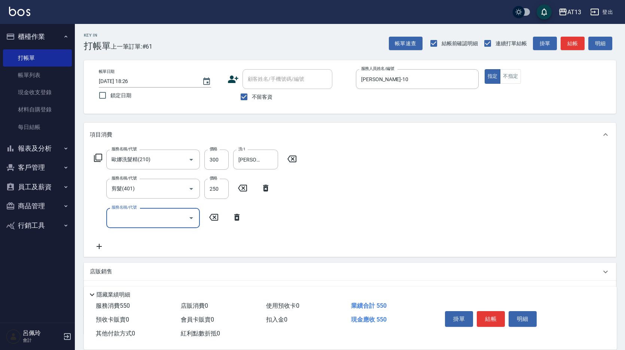
click at [360, 203] on div "服務名稱/代號 [PERSON_NAME]洗髮精(210) 服務名稱/代號 價格 300 價格 洗-1 [PERSON_NAME]-24 洗-1 服務名稱/代…" at bounding box center [350, 202] width 532 height 110
click at [491, 321] on button "結帳" at bounding box center [490, 319] width 28 height 16
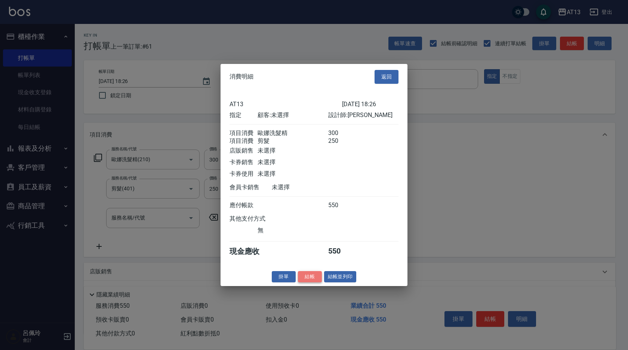
click at [311, 282] on button "結帳" at bounding box center [310, 277] width 24 height 12
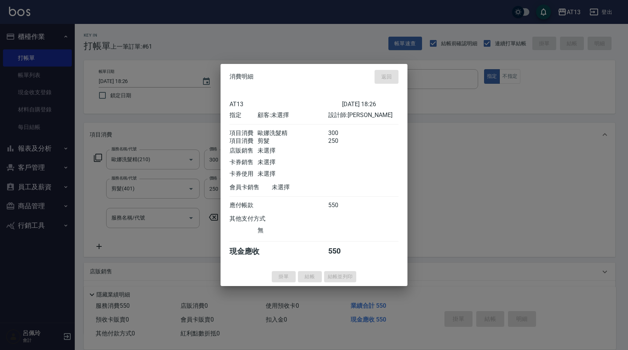
type input "[DATE] 18:35"
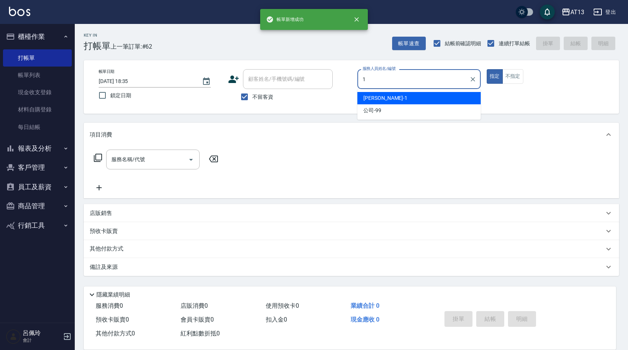
click at [375, 99] on span "[PERSON_NAME] -1" at bounding box center [386, 98] width 44 height 8
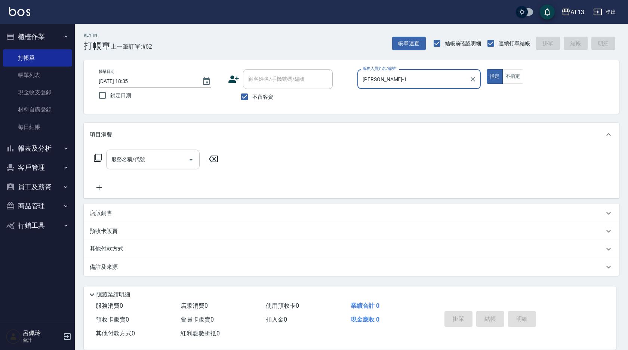
type input "[PERSON_NAME]-1"
click at [147, 154] on input "服務名稱/代號" at bounding box center [148, 159] width 76 height 13
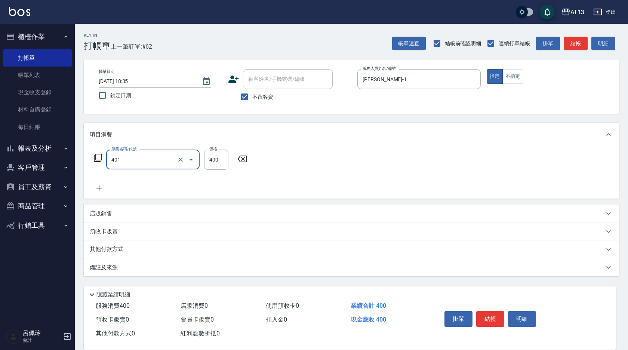
type input "剪髮(401)"
type input "300"
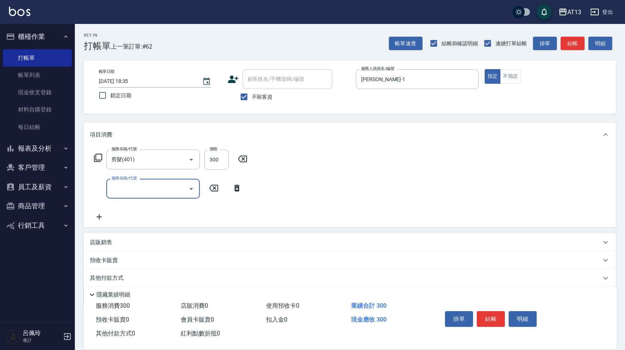
click at [487, 167] on div "服務名稱/代號 剪髮(401) 服務名稱/代號 價格 300 價格 服務名稱/代號 服務名稱/代號" at bounding box center [350, 187] width 532 height 81
click at [490, 312] on button "結帳" at bounding box center [490, 319] width 28 height 16
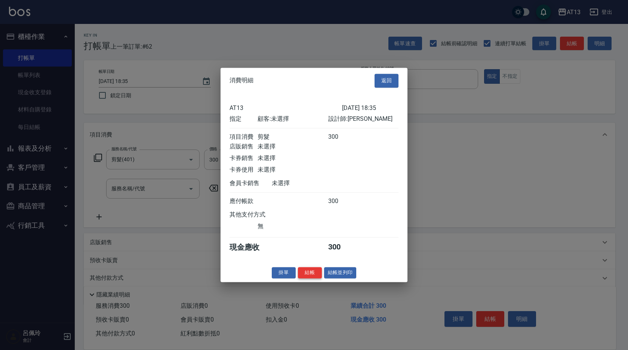
click at [310, 275] on button "結帳" at bounding box center [310, 273] width 24 height 12
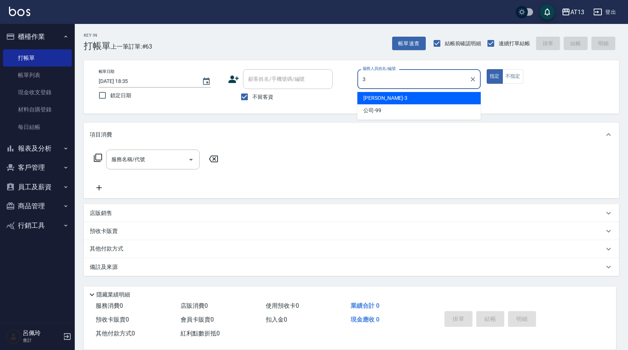
drag, startPoint x: 371, startPoint y: 95, endPoint x: 363, endPoint y: 98, distance: 9.0
click at [371, 95] on span "[PERSON_NAME] -3" at bounding box center [386, 98] width 44 height 8
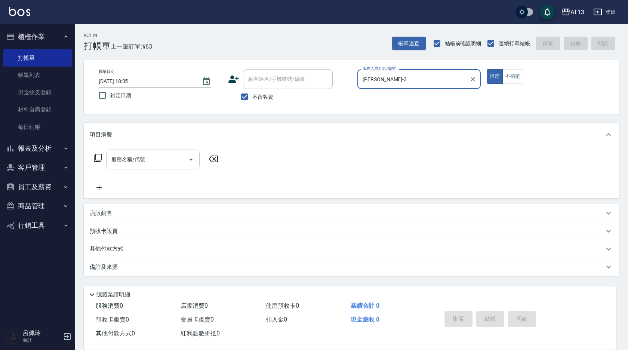
click at [128, 152] on div "服務名稱/代號" at bounding box center [153, 160] width 94 height 20
type input "[PERSON_NAME]-3"
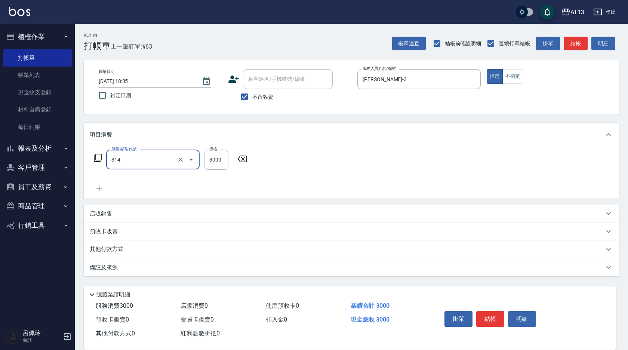
type input "CYA水質感2500UP(314)"
type input "2550"
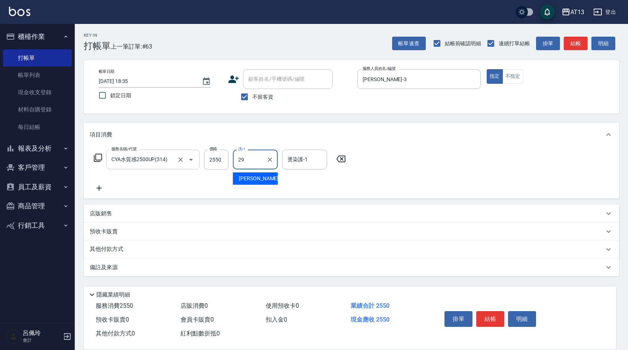
type input "妤宸-29"
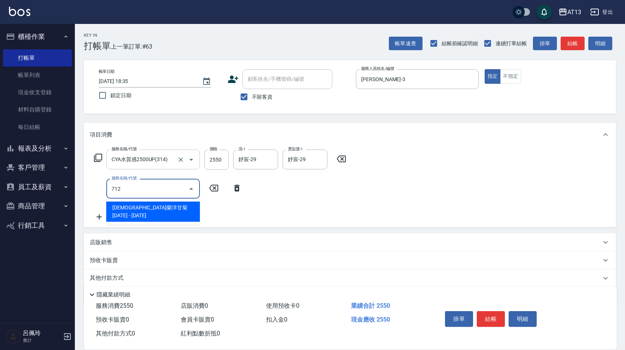
type input "伊蘭洋甘菊1000(712)"
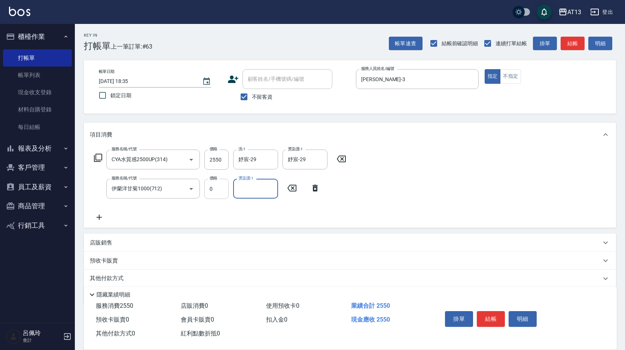
click at [210, 190] on input "0" at bounding box center [216, 189] width 24 height 20
type input "700"
type input "妤宸-29"
drag, startPoint x: 492, startPoint y: 312, endPoint x: 478, endPoint y: 305, distance: 15.9
click at [492, 312] on button "結帳" at bounding box center [490, 319] width 28 height 16
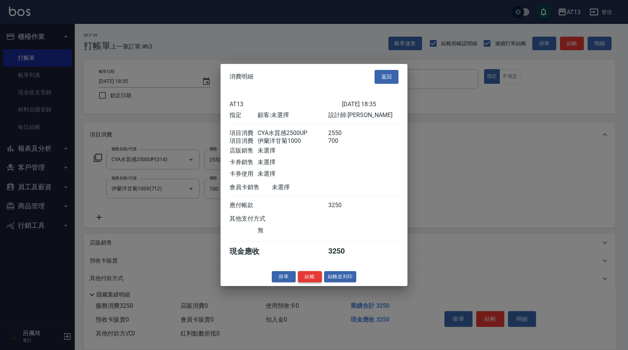
click at [310, 282] on button "結帳" at bounding box center [310, 277] width 24 height 12
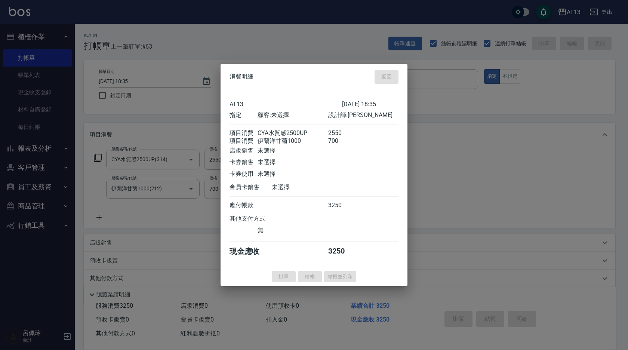
type input "[DATE] 18:36"
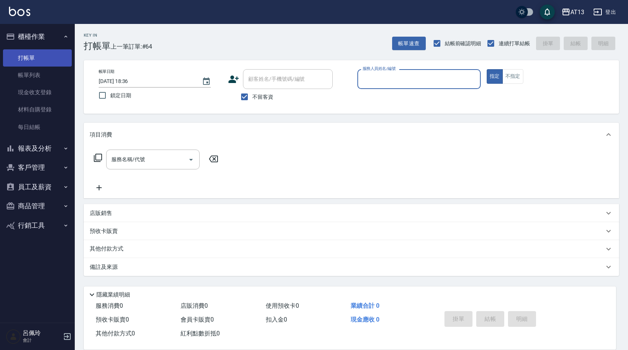
drag, startPoint x: 27, startPoint y: 78, endPoint x: 32, endPoint y: 57, distance: 21.5
click at [27, 78] on link "帳單列表" at bounding box center [37, 75] width 69 height 17
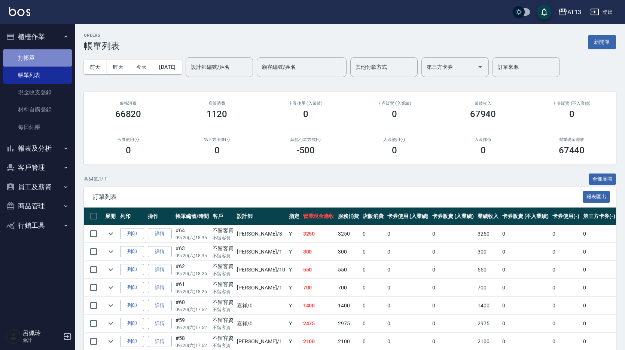
click at [33, 57] on link "打帳單" at bounding box center [37, 57] width 69 height 17
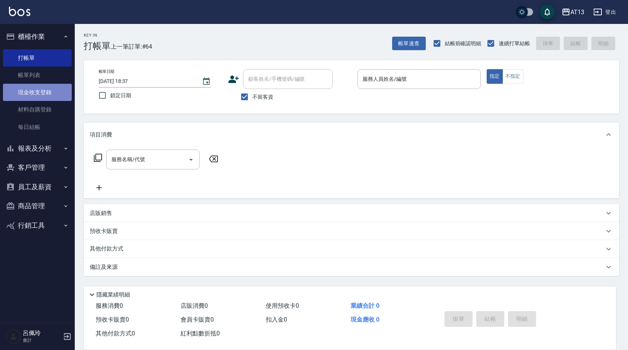
click at [50, 93] on link "現金收支登錄" at bounding box center [37, 92] width 69 height 17
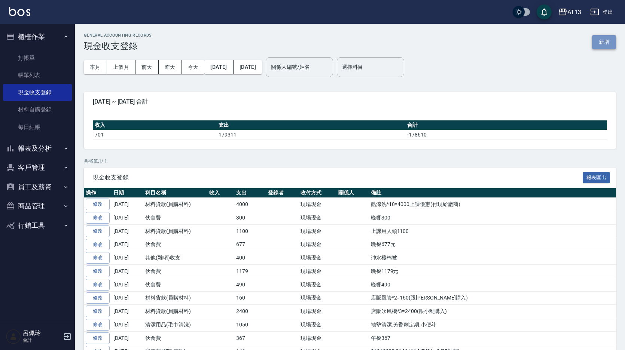
click at [602, 41] on button "新增" at bounding box center [604, 42] width 24 height 14
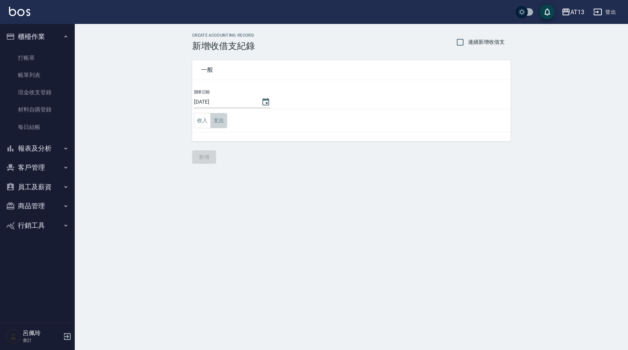
drag, startPoint x: 217, startPoint y: 118, endPoint x: 243, endPoint y: 126, distance: 26.9
click at [217, 118] on button "支出" at bounding box center [219, 120] width 17 height 15
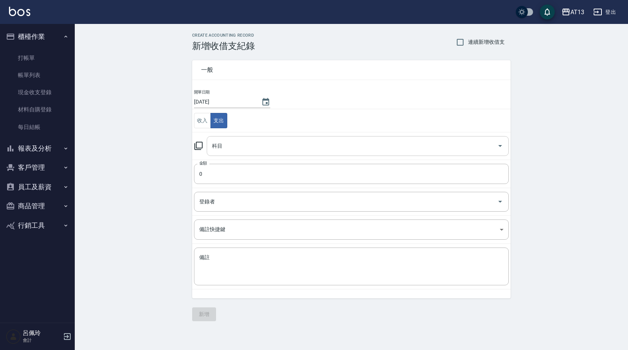
click at [499, 148] on icon "Open" at bounding box center [500, 145] width 9 height 9
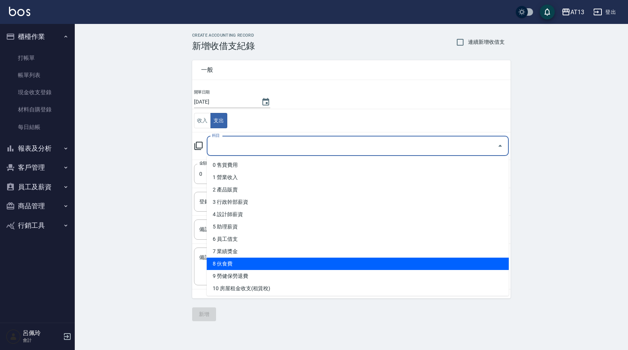
click at [308, 261] on li "8 伙食費" at bounding box center [358, 264] width 302 height 12
type input "8 伙食費"
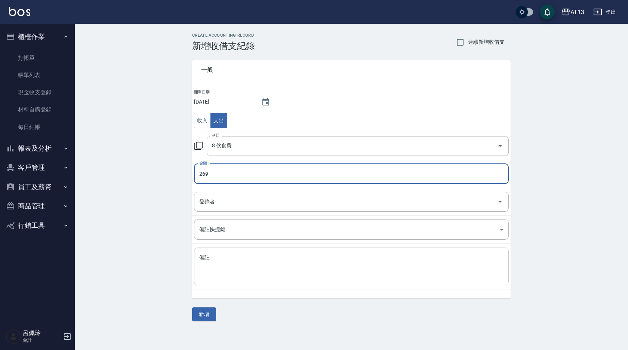
type input "269"
click at [282, 277] on textarea "備註" at bounding box center [351, 266] width 304 height 25
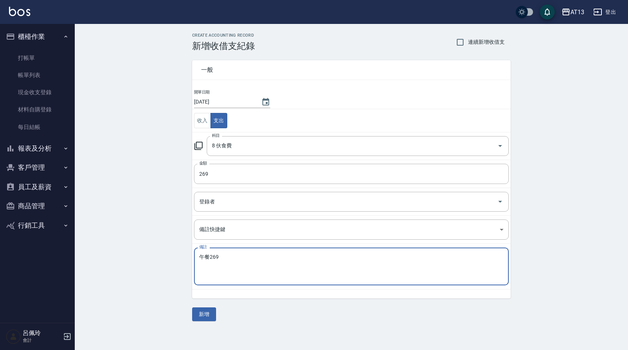
drag, startPoint x: 328, startPoint y: 256, endPoint x: 244, endPoint y: 299, distance: 95.0
click at [328, 256] on textarea "午餐269" at bounding box center [351, 266] width 304 height 25
type textarea "午餐269"
click at [207, 319] on button "新增" at bounding box center [204, 314] width 24 height 14
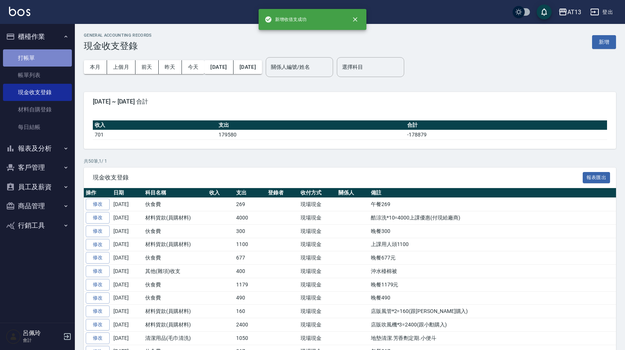
click at [23, 56] on link "打帳單" at bounding box center [37, 57] width 69 height 17
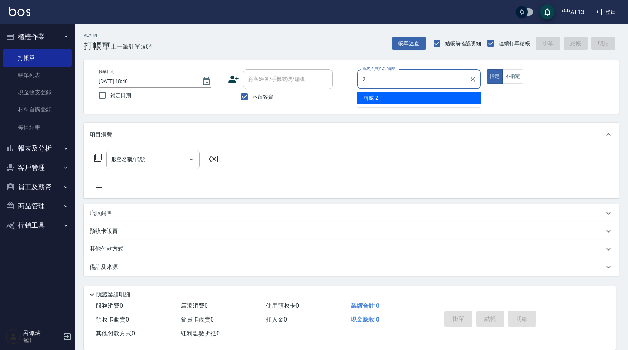
click at [382, 97] on div "雨威 -2" at bounding box center [419, 98] width 123 height 12
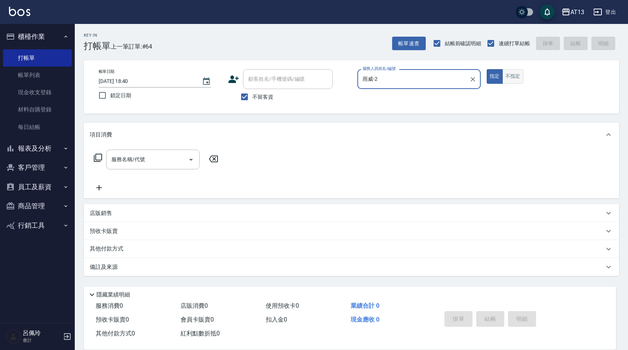
type input "雨威-2"
click at [521, 77] on button "不指定" at bounding box center [513, 76] width 21 height 15
click at [145, 156] on input "服務名稱/代號" at bounding box center [148, 159] width 76 height 13
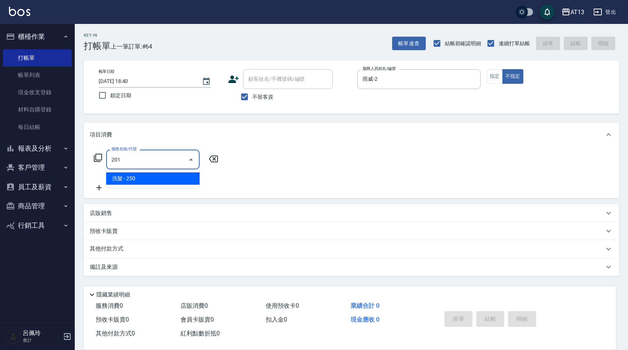
type input "洗髮(201)"
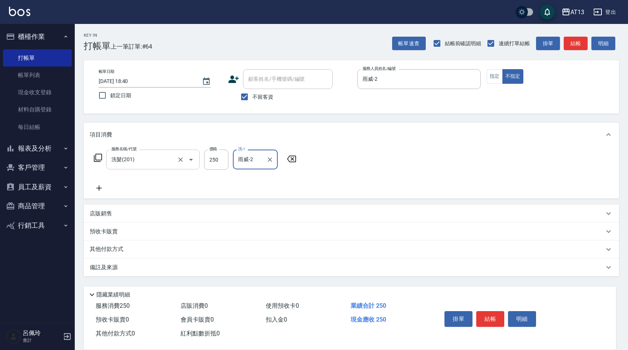
type input "雨威-2"
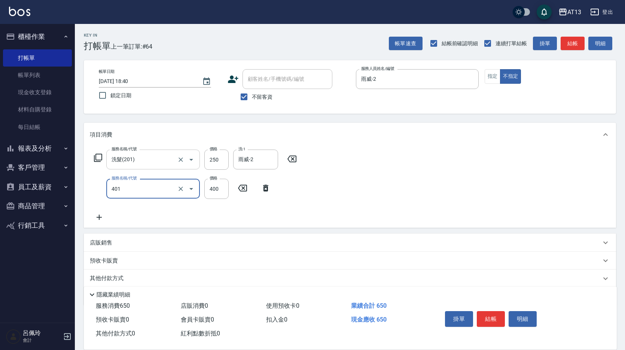
type input "剪髮(401)"
type input "50"
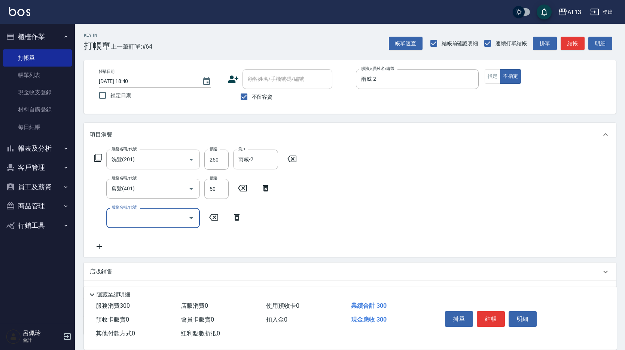
click at [481, 246] on div "服務名稱/代號 洗髮(201) 服務名稱/代號 價格 250 價格 洗-1 雨威-2 洗-1 服務名稱/代號 剪髮(401) 服務名稱/代號 價格 50 價格…" at bounding box center [350, 202] width 532 height 110
click at [497, 311] on button "結帳" at bounding box center [490, 319] width 28 height 16
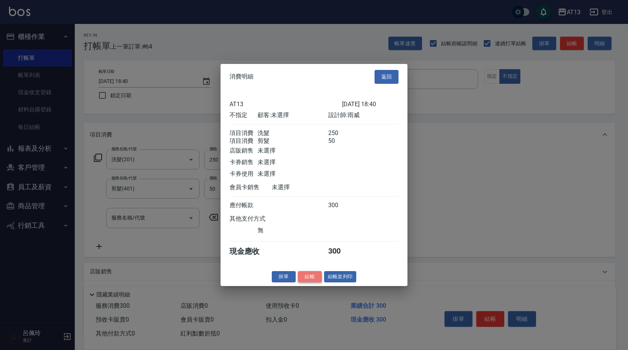
click at [312, 282] on button "結帳" at bounding box center [310, 277] width 24 height 12
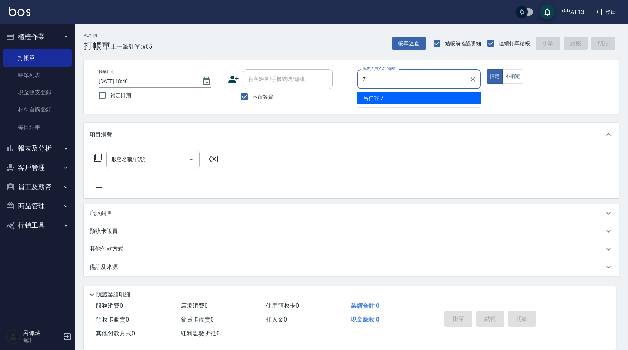
click at [361, 98] on div "[PERSON_NAME]-7" at bounding box center [419, 98] width 123 height 12
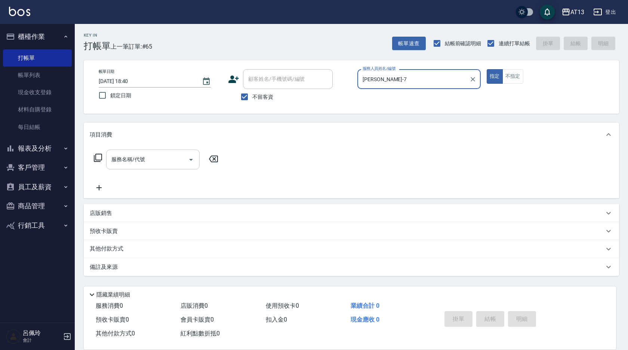
type input "[PERSON_NAME]-7"
click at [149, 160] on input "服務名稱/代號" at bounding box center [148, 159] width 76 height 13
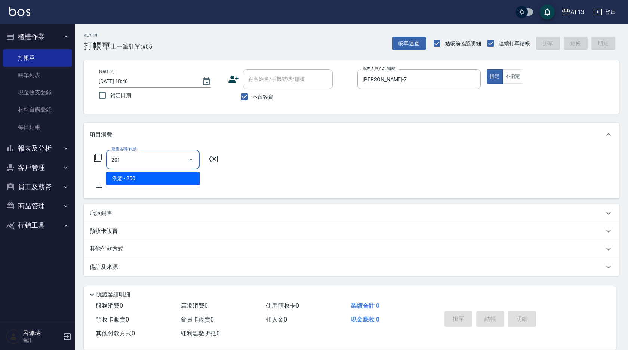
type input "洗髮(201)"
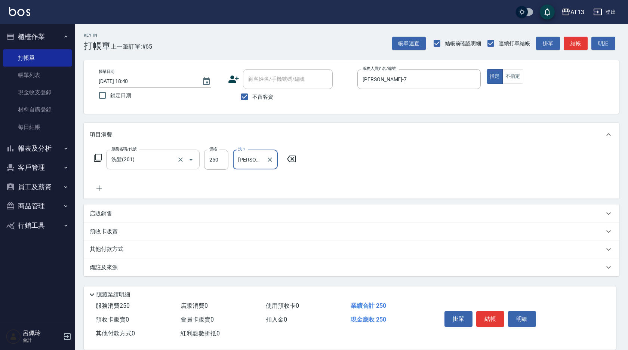
type input "[PERSON_NAME]-7"
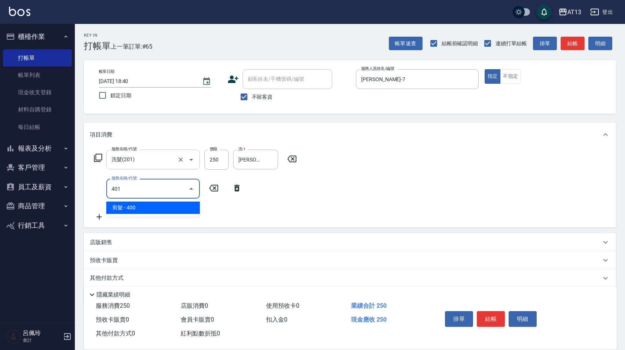
type input "剪髮(401)"
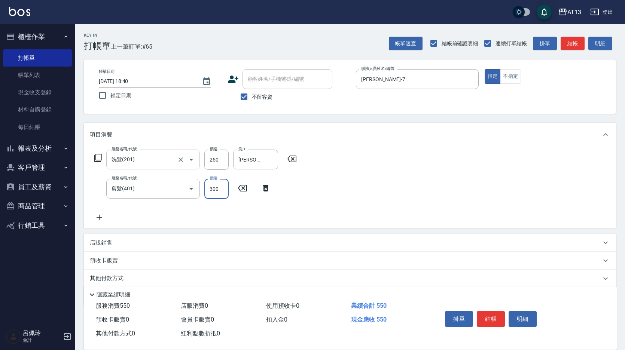
type input "300"
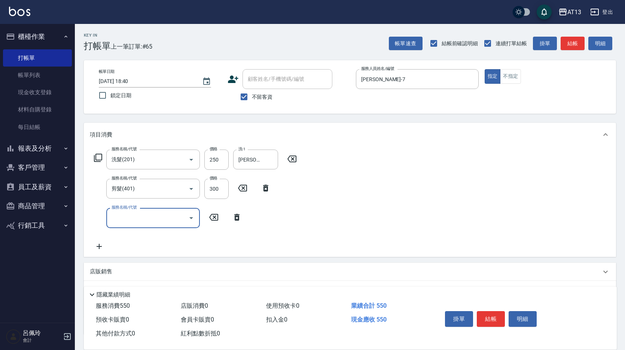
click at [461, 205] on div "服務名稱/代號 洗髮(201) 服務名稱/代號 價格 250 價格 洗-1 [PERSON_NAME]-7 洗-1 服務名稱/代號 剪髮(401) 服務名稱/…" at bounding box center [350, 202] width 532 height 110
click at [489, 317] on button "結帳" at bounding box center [490, 319] width 28 height 16
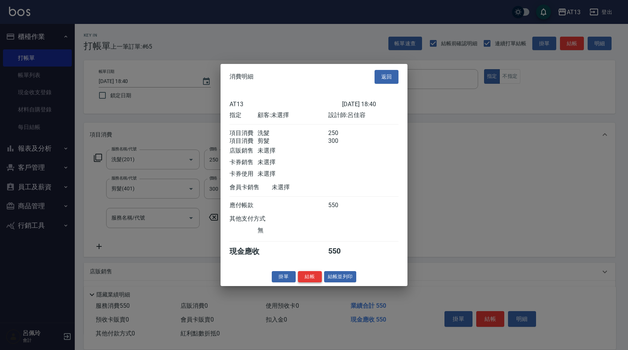
click at [315, 279] on button "結帳" at bounding box center [310, 277] width 24 height 12
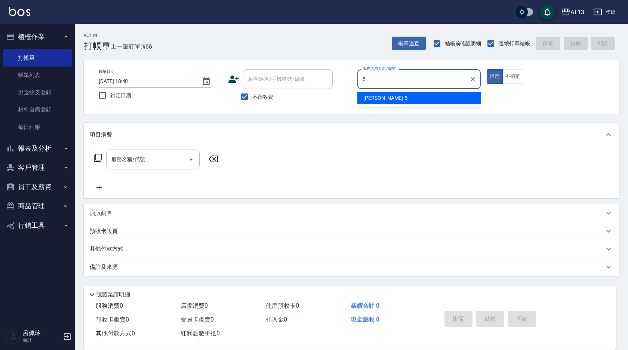
click at [419, 99] on div "[PERSON_NAME] -5" at bounding box center [419, 98] width 123 height 12
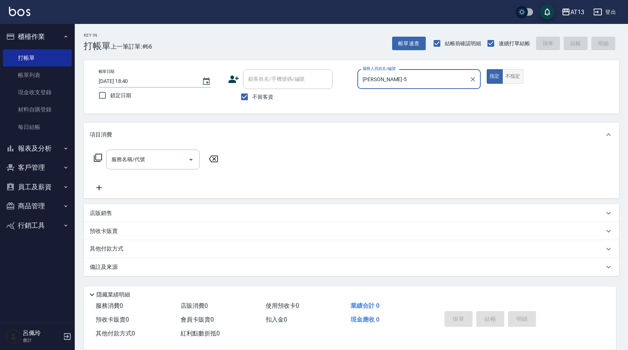
type input "[PERSON_NAME]-5"
click at [515, 77] on button "不指定" at bounding box center [513, 76] width 21 height 15
click at [144, 154] on input "服務名稱/代號" at bounding box center [148, 159] width 76 height 13
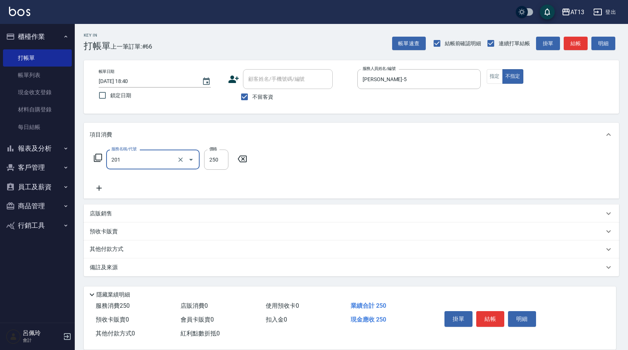
type input "洗髮(201)"
type input "[PERSON_NAME]-5"
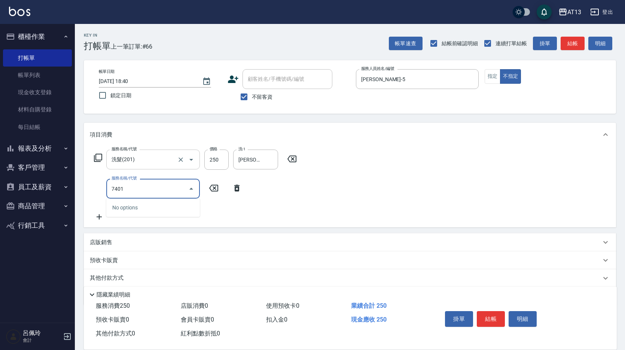
type input "7401"
click at [237, 186] on icon at bounding box center [236, 188] width 5 height 7
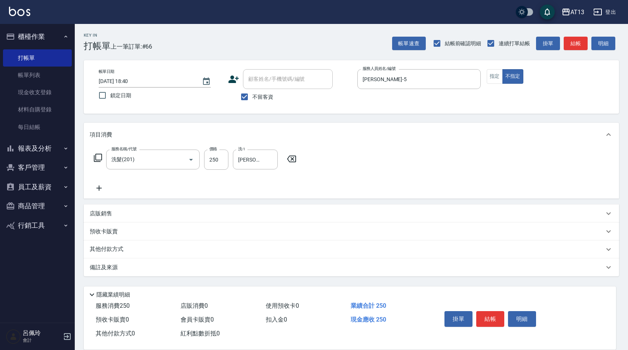
click at [101, 187] on icon at bounding box center [99, 188] width 19 height 9
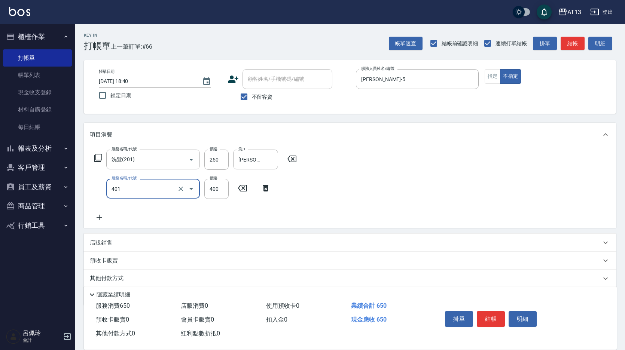
type input "剪髮(401)"
type input "200"
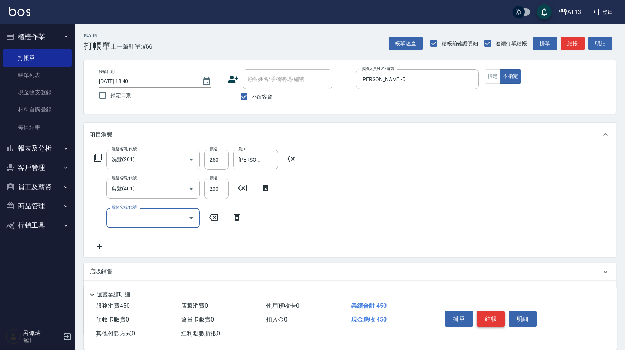
click at [494, 316] on button "結帳" at bounding box center [490, 319] width 28 height 16
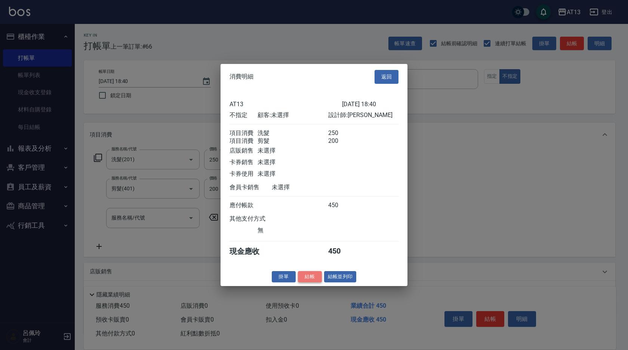
click at [310, 282] on button "結帳" at bounding box center [310, 277] width 24 height 12
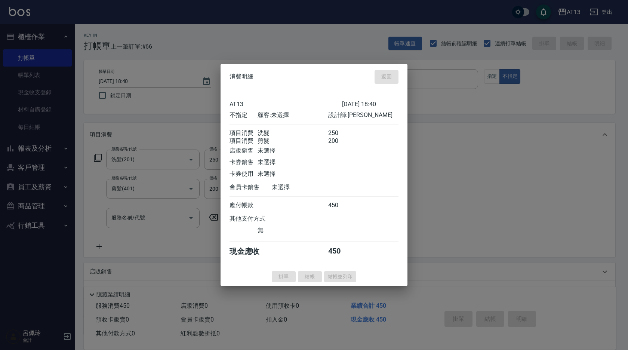
type input "[DATE] 18:41"
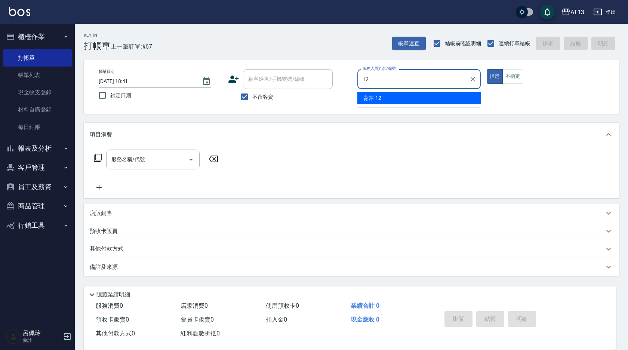
click at [397, 96] on div "育萍 -12" at bounding box center [419, 98] width 123 height 12
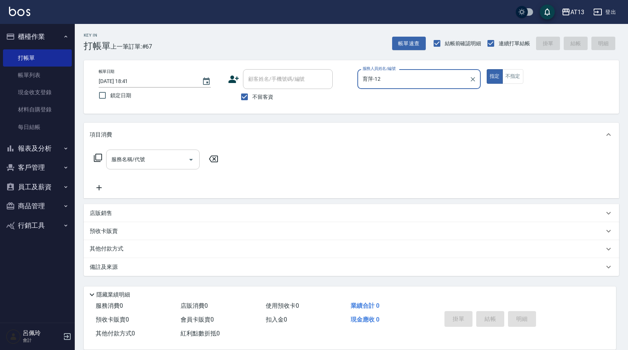
type input "育萍-12"
click at [145, 160] on input "服務名稱/代號" at bounding box center [148, 159] width 76 height 13
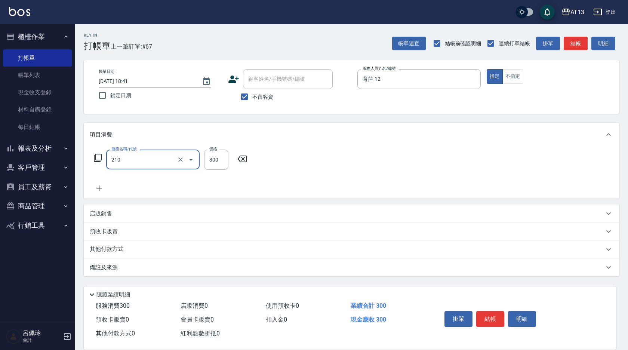
type input "歐娜洗髮精(210)"
type input "[PERSON_NAME]-26"
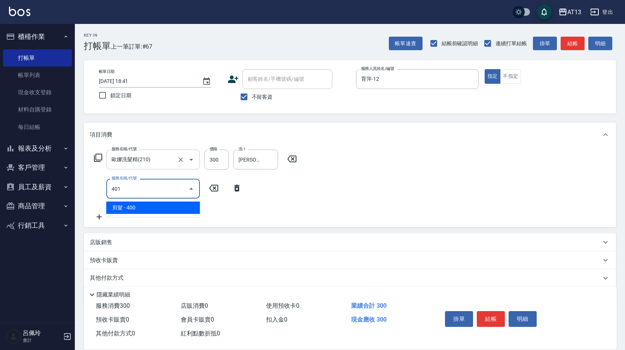
type input "剪髮(401)"
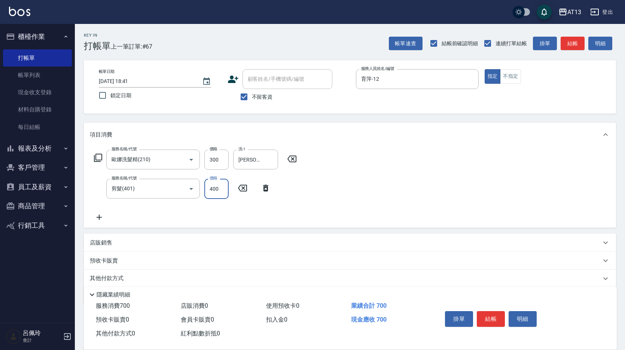
click at [378, 199] on div "服務名稱/代號 [PERSON_NAME]洗髮精(210) 服務名稱/代號 價格 300 價格 洗-1 [PERSON_NAME]-26 洗-1 服務名稱/代…" at bounding box center [350, 187] width 532 height 81
click at [482, 313] on button "結帳" at bounding box center [490, 319] width 28 height 16
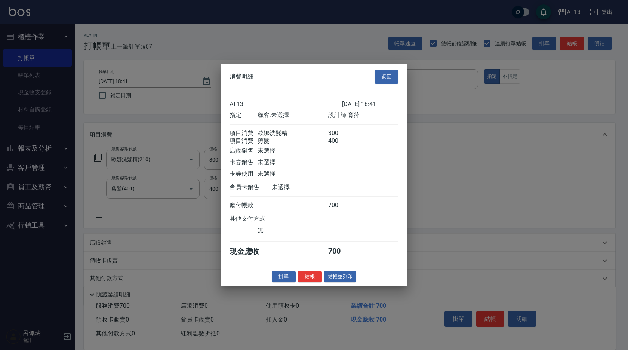
click at [314, 282] on button "結帳" at bounding box center [310, 277] width 24 height 12
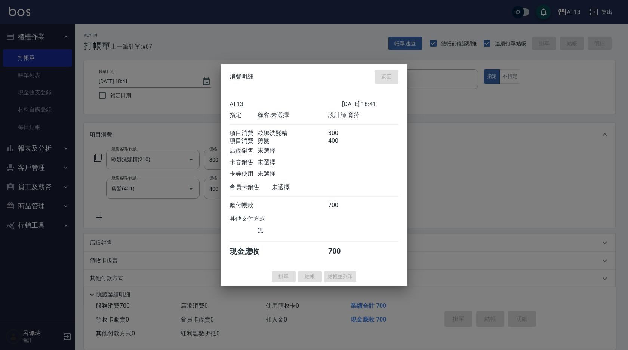
type input "[DATE] 19:01"
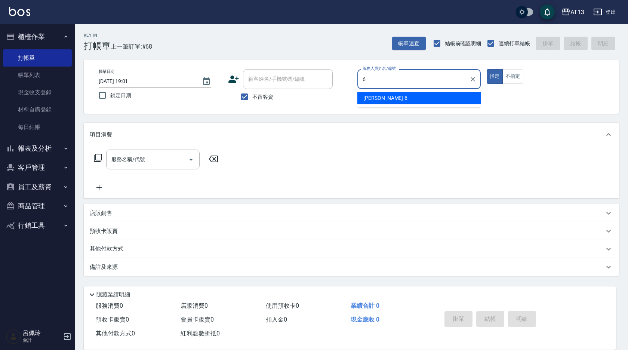
drag, startPoint x: 413, startPoint y: 95, endPoint x: 416, endPoint y: 103, distance: 8.2
click at [413, 95] on div "亭妤 -6" at bounding box center [419, 98] width 123 height 12
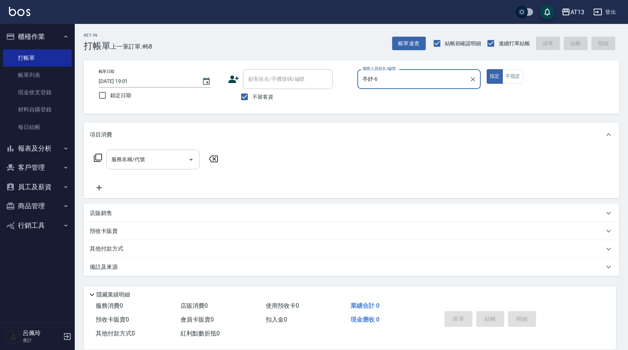
type input "亭妤-6"
click at [148, 156] on input "服務名稱/代號" at bounding box center [148, 159] width 76 height 13
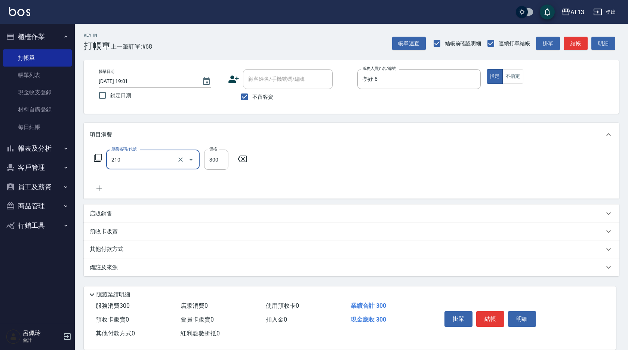
type input "歐娜洗髮精(210)"
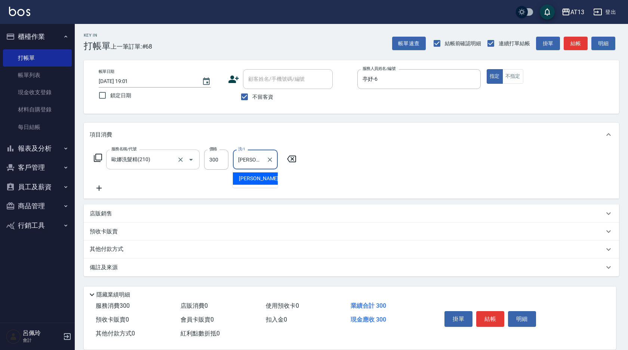
type input "[PERSON_NAME]-11"
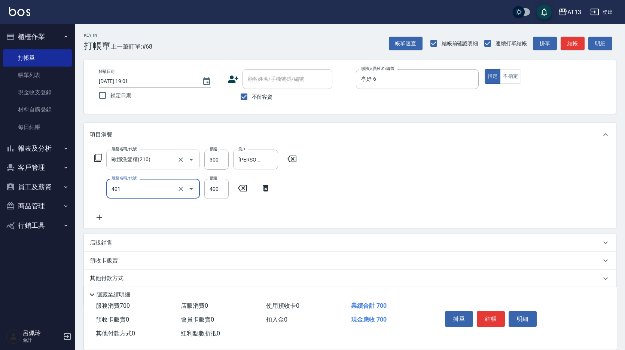
type input "剪髮(401)"
type input "300"
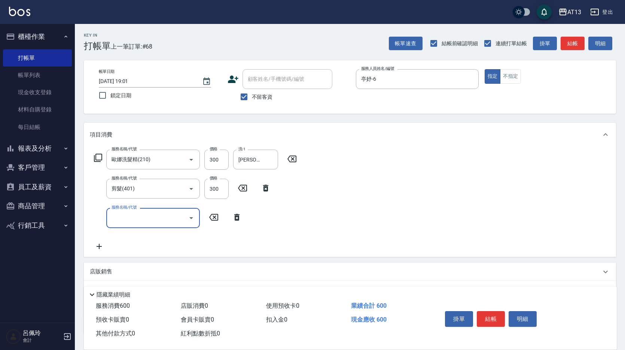
drag, startPoint x: 525, startPoint y: 217, endPoint x: 516, endPoint y: 287, distance: 70.8
click at [524, 219] on div "服務名稱/代號 [PERSON_NAME]洗髮精(210) 服務名稱/代號 價格 300 價格 洗-1 [PERSON_NAME]-11 洗-1 服務名稱/代…" at bounding box center [350, 202] width 532 height 110
drag, startPoint x: 499, startPoint y: 311, endPoint x: 496, endPoint y: 307, distance: 5.0
click at [500, 311] on button "結帳" at bounding box center [490, 319] width 28 height 16
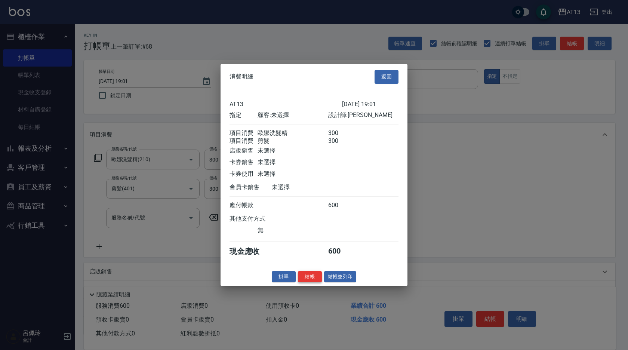
click at [308, 279] on button "結帳" at bounding box center [310, 277] width 24 height 12
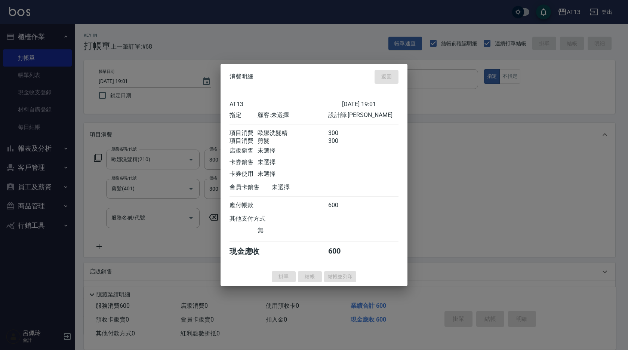
type input "[DATE] 19:02"
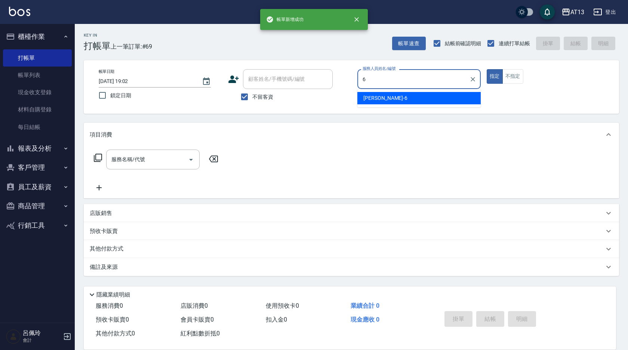
click at [394, 93] on div "亭妤 -6" at bounding box center [419, 98] width 123 height 12
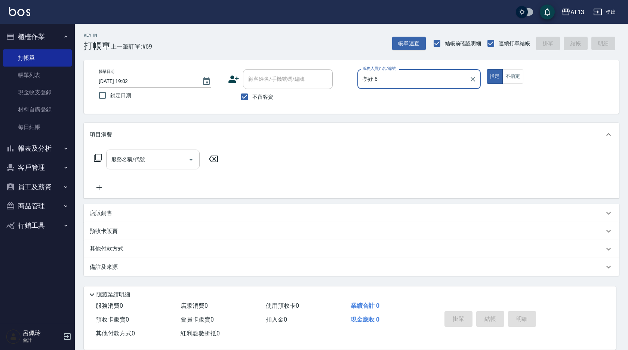
type input "亭妤-6"
click at [150, 159] on input "服務名稱/代號" at bounding box center [148, 159] width 76 height 13
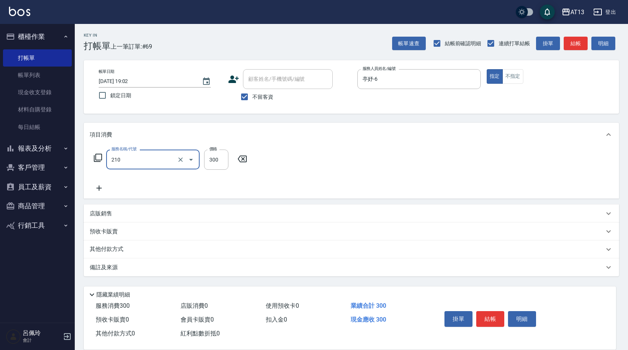
type input "歐娜洗髮精(210)"
type input "[PERSON_NAME]-11"
click at [497, 324] on div "掛單 結帳 明細" at bounding box center [491, 320] width 98 height 24
click at [497, 321] on button "結帳" at bounding box center [490, 319] width 28 height 16
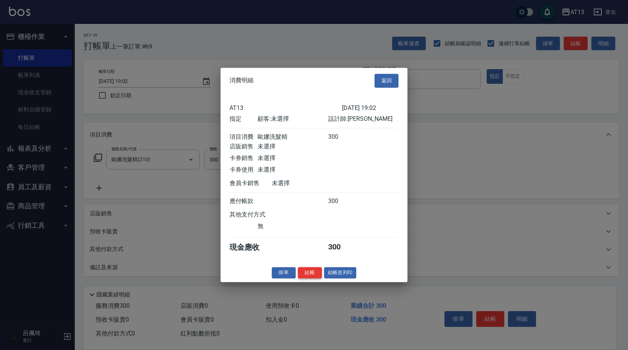
click at [311, 276] on button "結帳" at bounding box center [310, 273] width 24 height 12
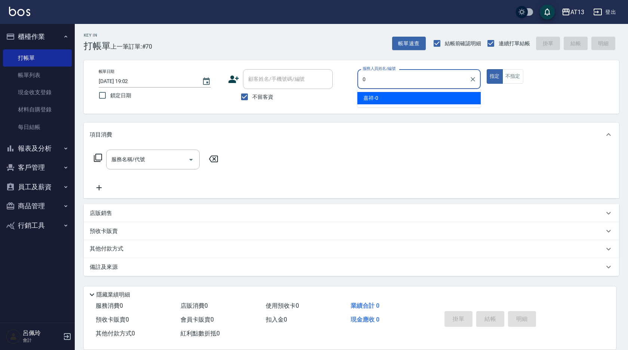
click at [392, 102] on div "嘉祥 -0" at bounding box center [419, 98] width 123 height 12
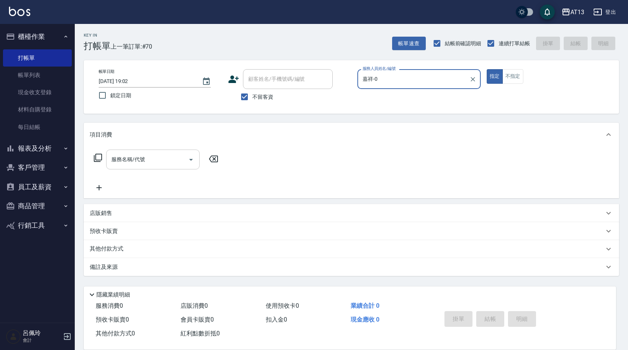
type input "嘉祥-0"
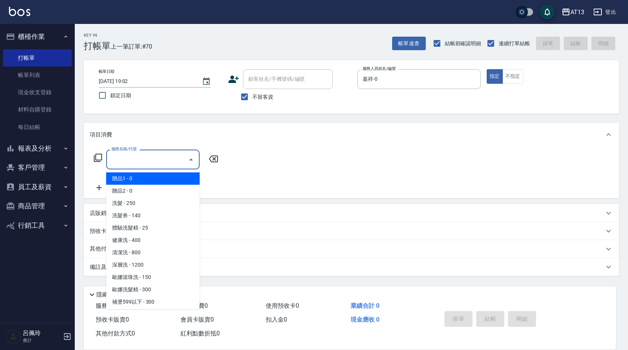
click at [157, 166] on input "服務名稱/代號" at bounding box center [148, 159] width 76 height 13
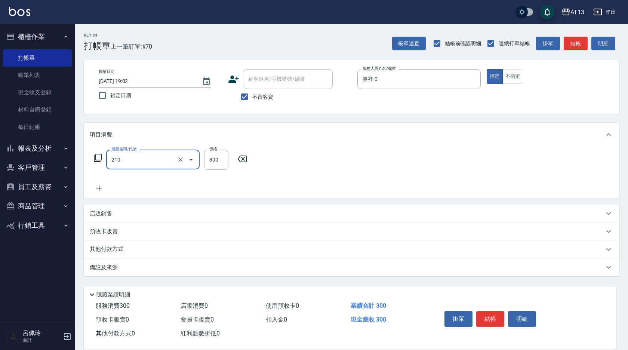
type input "歐娜洗髮精(210)"
type input "29"
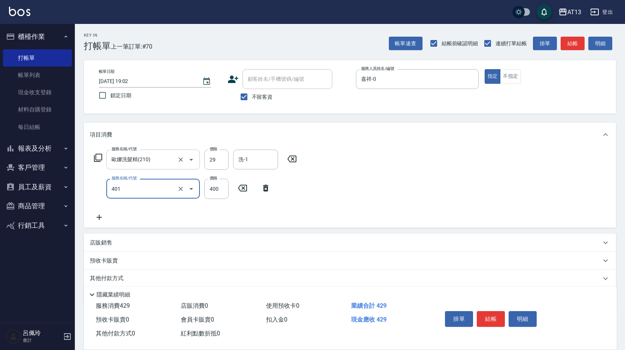
type input "剪髮(401)"
click at [218, 166] on input "29" at bounding box center [216, 160] width 24 height 20
type input "300"
type input "妤宸-29"
click at [142, 237] on div "店販銷售" at bounding box center [350, 243] width 532 height 18
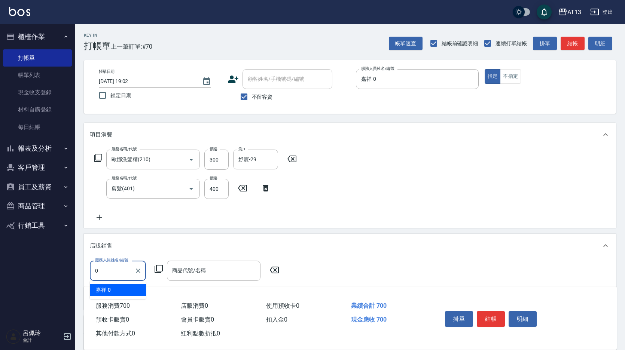
click at [131, 292] on div "嘉祥 -0" at bounding box center [118, 290] width 56 height 12
type input "嘉祥-0"
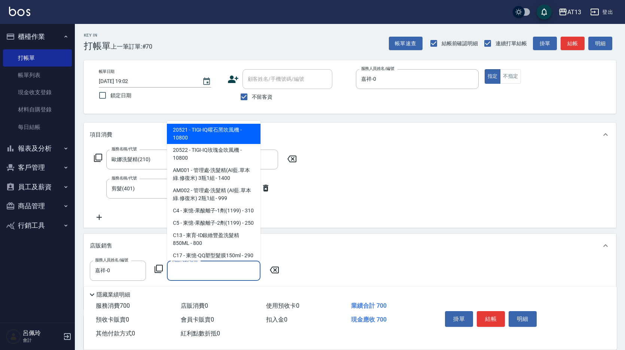
click at [182, 275] on input "商品代號/名稱" at bounding box center [213, 270] width 87 height 13
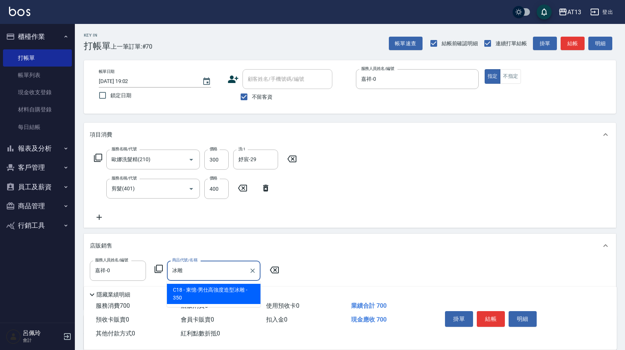
click at [211, 289] on span "C18 - 東憶-男仕高強度造型冰雕 - 350" at bounding box center [214, 294] width 94 height 20
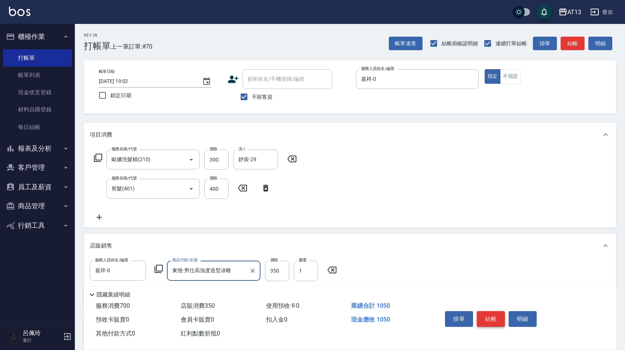
click at [497, 312] on button "結帳" at bounding box center [490, 319] width 28 height 16
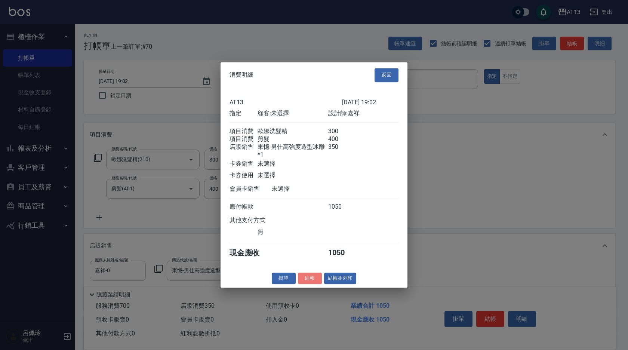
drag, startPoint x: 316, startPoint y: 282, endPoint x: 306, endPoint y: 280, distance: 10.3
click at [316, 282] on button "結帳" at bounding box center [310, 279] width 24 height 12
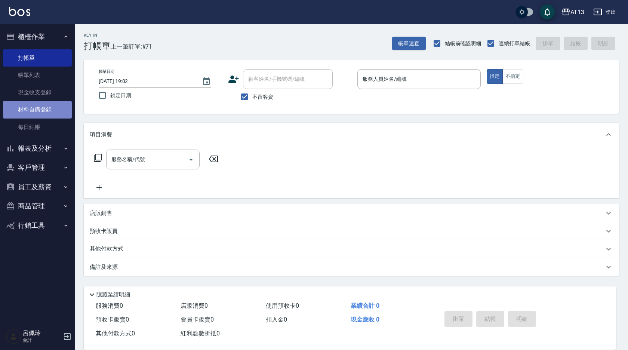
click at [43, 111] on link "材料自購登錄" at bounding box center [37, 109] width 69 height 17
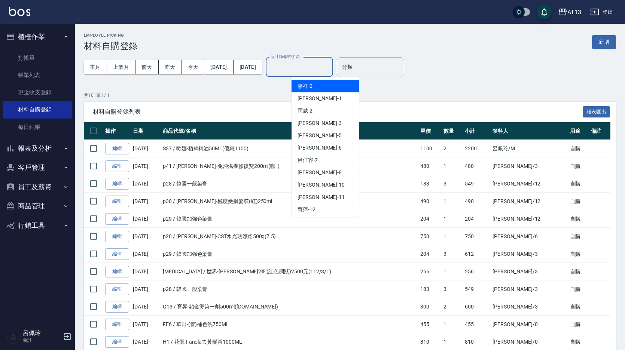
click at [329, 68] on input "設計師編號/姓名" at bounding box center [299, 67] width 61 height 13
click at [326, 86] on div "嘉祥 -0" at bounding box center [324, 86] width 67 height 12
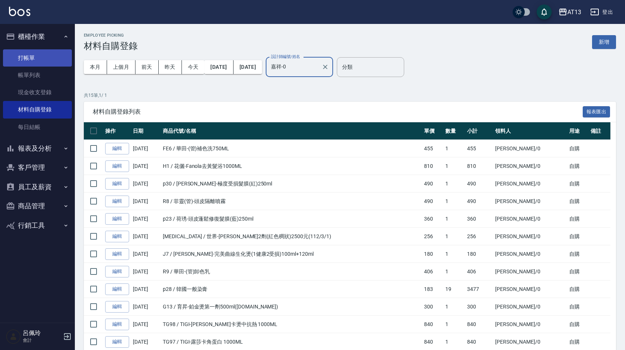
click at [15, 62] on link "打帳單" at bounding box center [37, 57] width 69 height 17
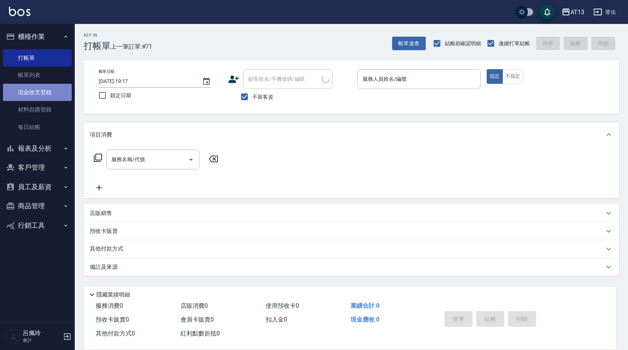
click at [41, 93] on link "現金收支登錄" at bounding box center [37, 92] width 69 height 17
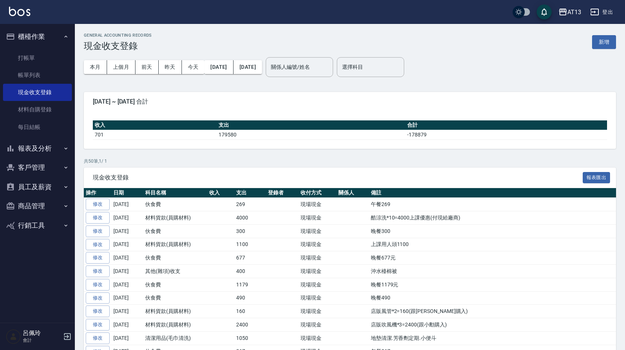
click at [607, 56] on div "本月 上個月 [DATE] [DATE] [DATE] [DATE] [DATE] 關係人編號/姓名 關係人編號/姓名 選擇科目 選擇科目" at bounding box center [350, 67] width 532 height 32
click at [599, 42] on button "新增" at bounding box center [604, 42] width 24 height 14
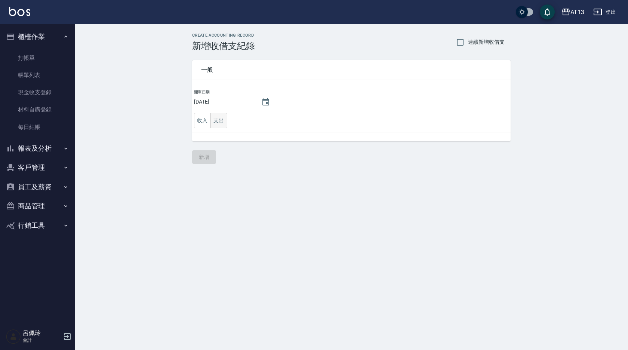
click at [224, 120] on button "支出" at bounding box center [219, 120] width 17 height 15
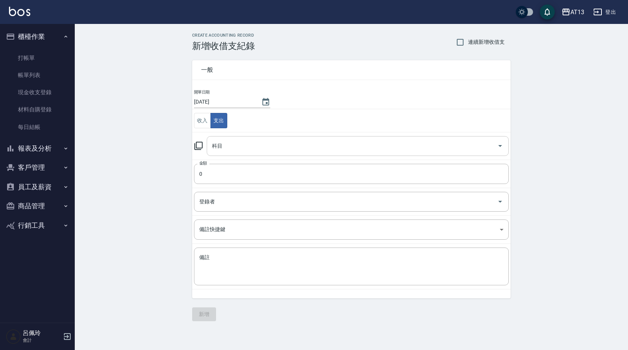
click at [499, 148] on icon "Open" at bounding box center [500, 145] width 9 height 9
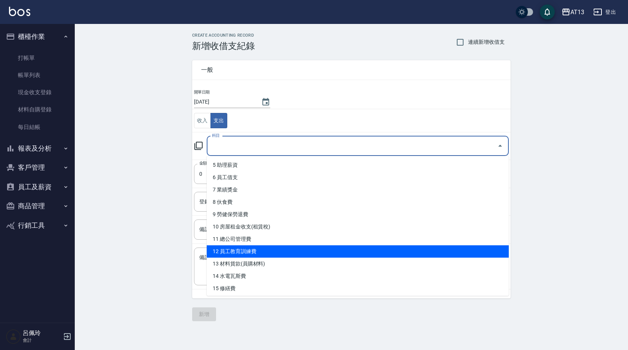
scroll to position [75, 0]
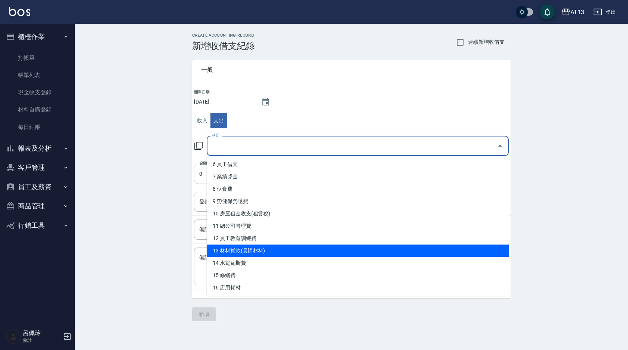
click at [254, 249] on li "13 材料貨款(員購材料)" at bounding box center [358, 251] width 302 height 12
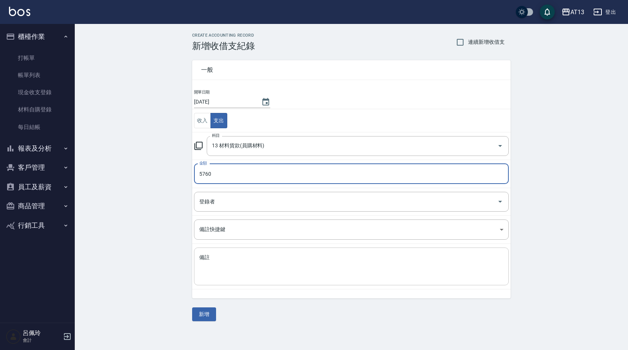
click at [231, 275] on textarea "備註" at bounding box center [351, 266] width 304 height 25
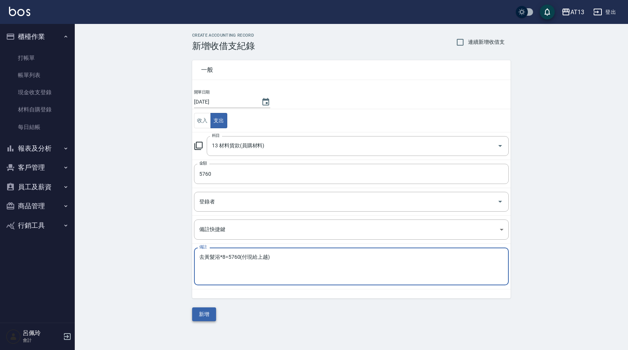
click at [202, 311] on button "新增" at bounding box center [204, 314] width 24 height 14
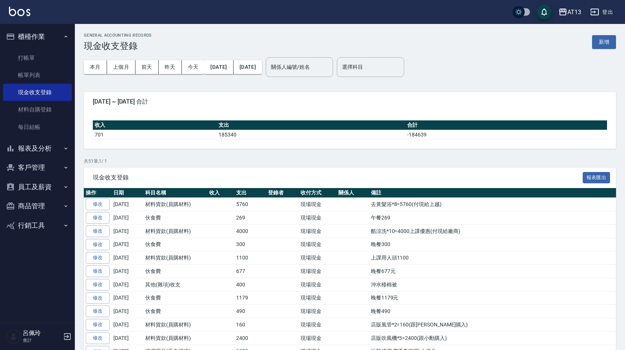
drag, startPoint x: 26, startPoint y: 53, endPoint x: 9, endPoint y: 48, distance: 17.5
click at [26, 53] on link "打帳單" at bounding box center [37, 57] width 69 height 17
